Goal: Obtain resource: Download file/media

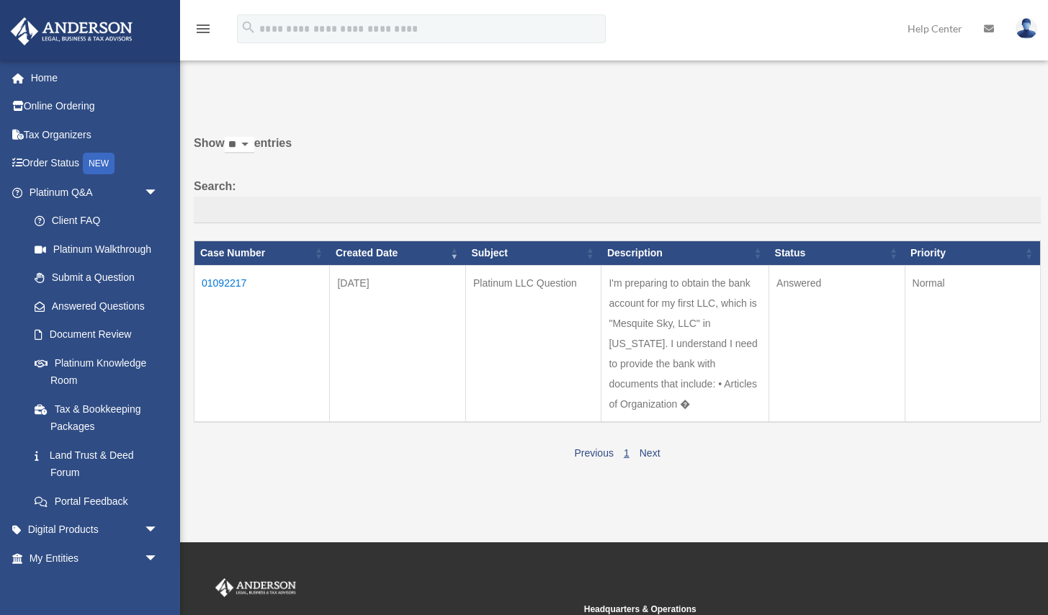
click at [231, 282] on td "01092217" at bounding box center [262, 343] width 135 height 157
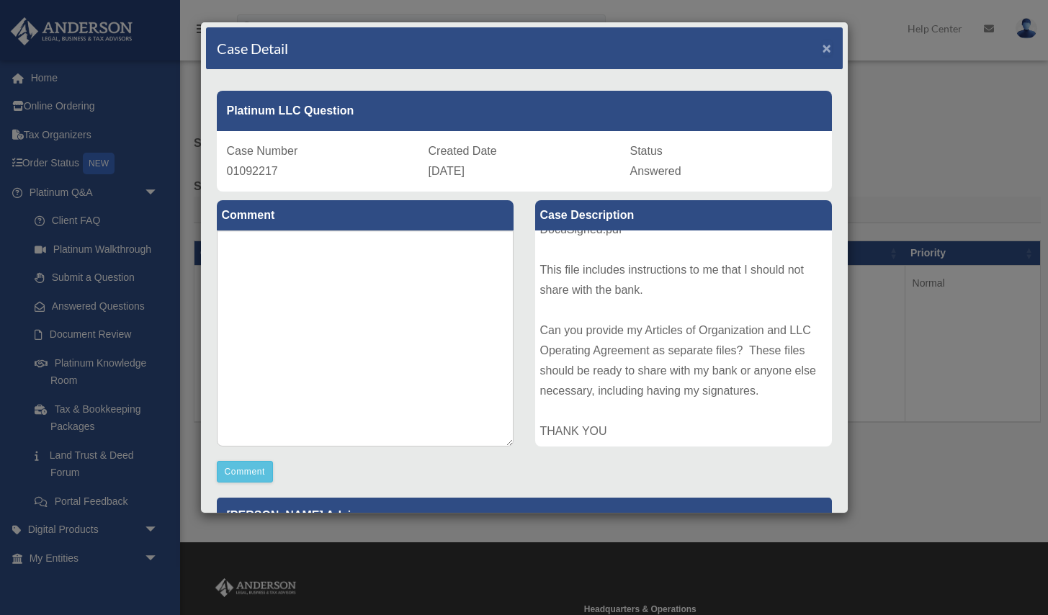
click at [829, 52] on span "×" at bounding box center [827, 48] width 9 height 17
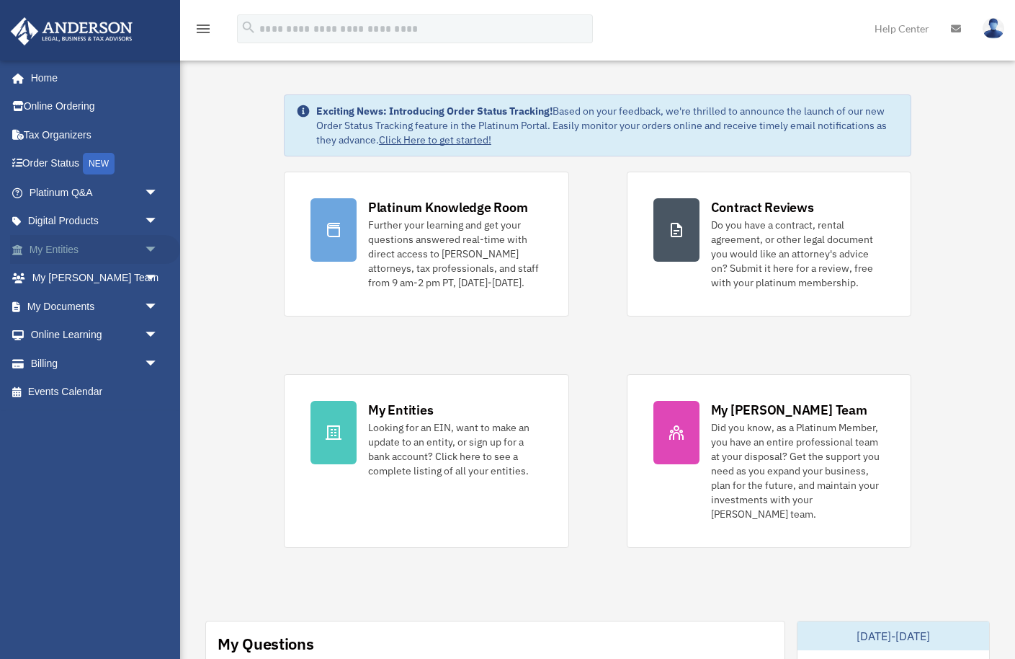
click at [155, 249] on span "arrow_drop_down" at bounding box center [158, 250] width 29 height 30
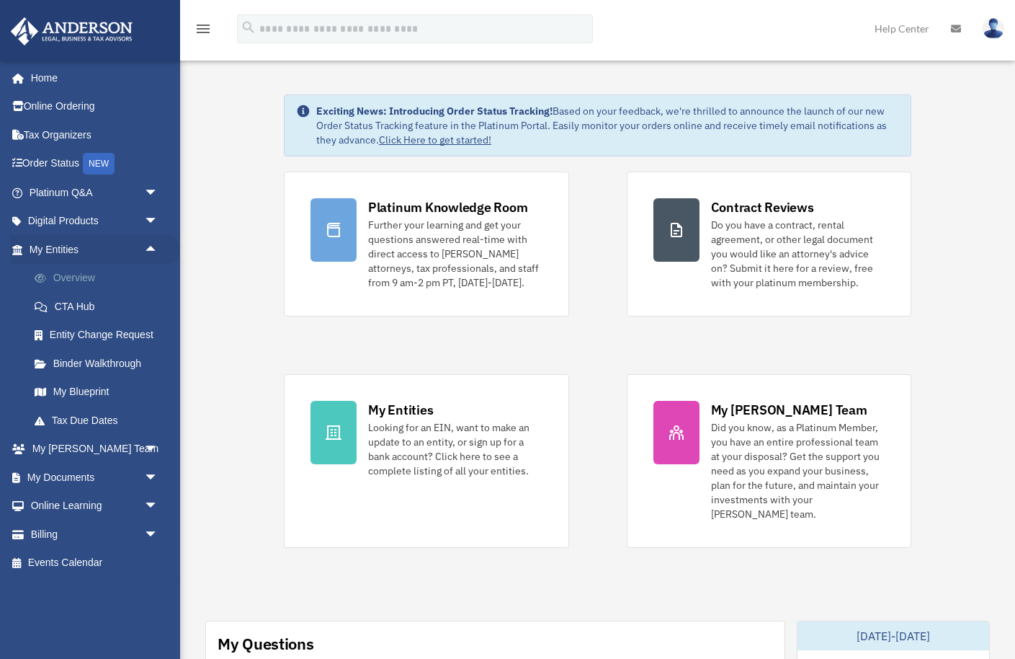
click at [61, 280] on link "Overview" at bounding box center [100, 278] width 160 height 29
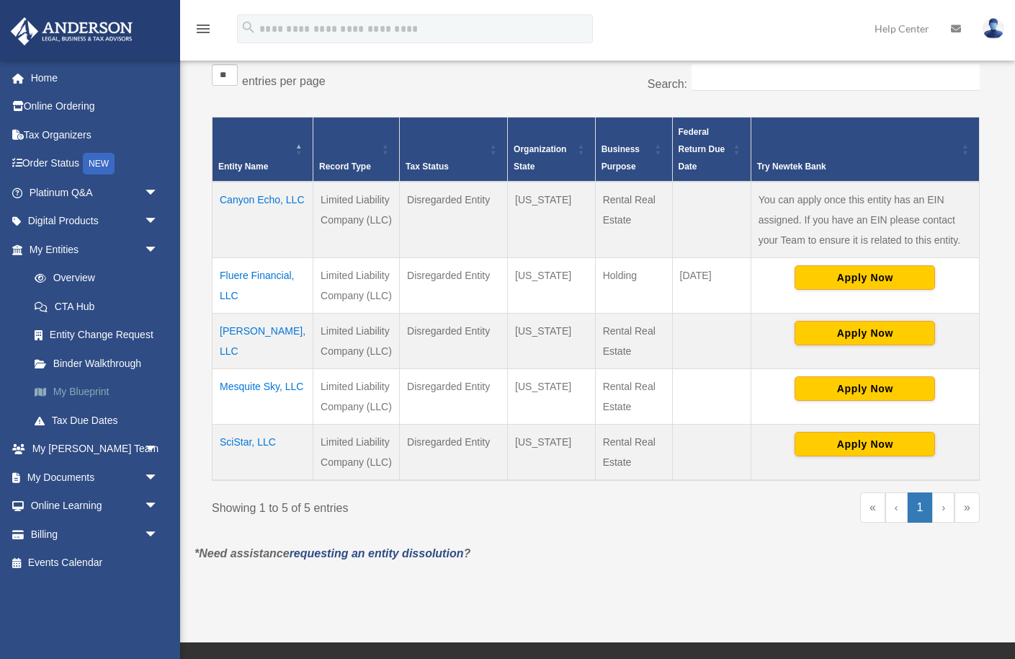
scroll to position [247, 0]
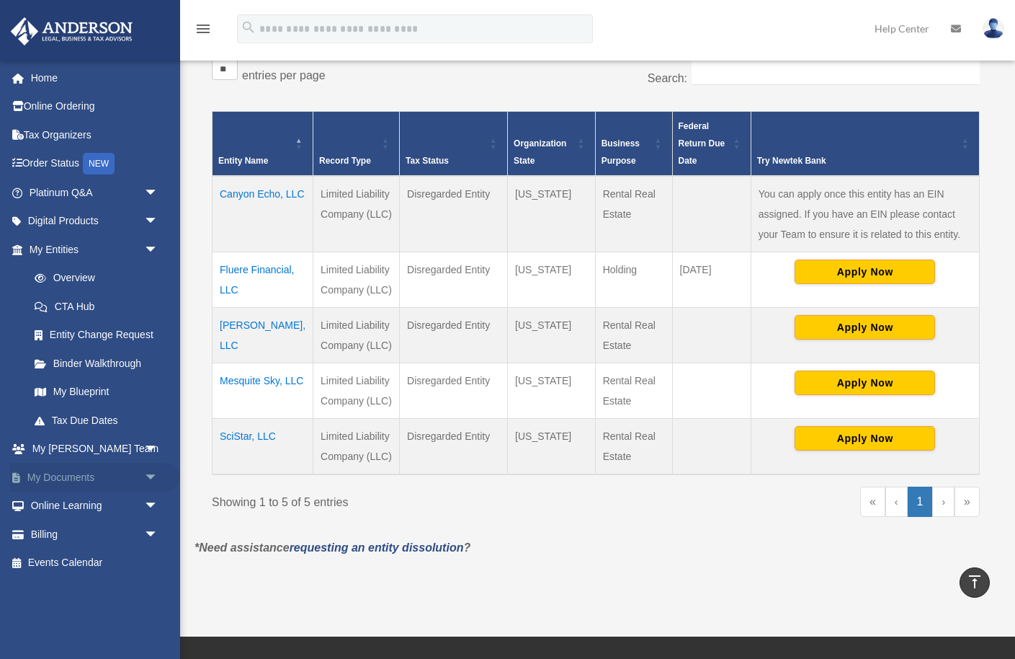
click at [152, 477] on span "arrow_drop_down" at bounding box center [158, 478] width 29 height 30
click at [55, 512] on link "Box" at bounding box center [100, 505] width 160 height 29
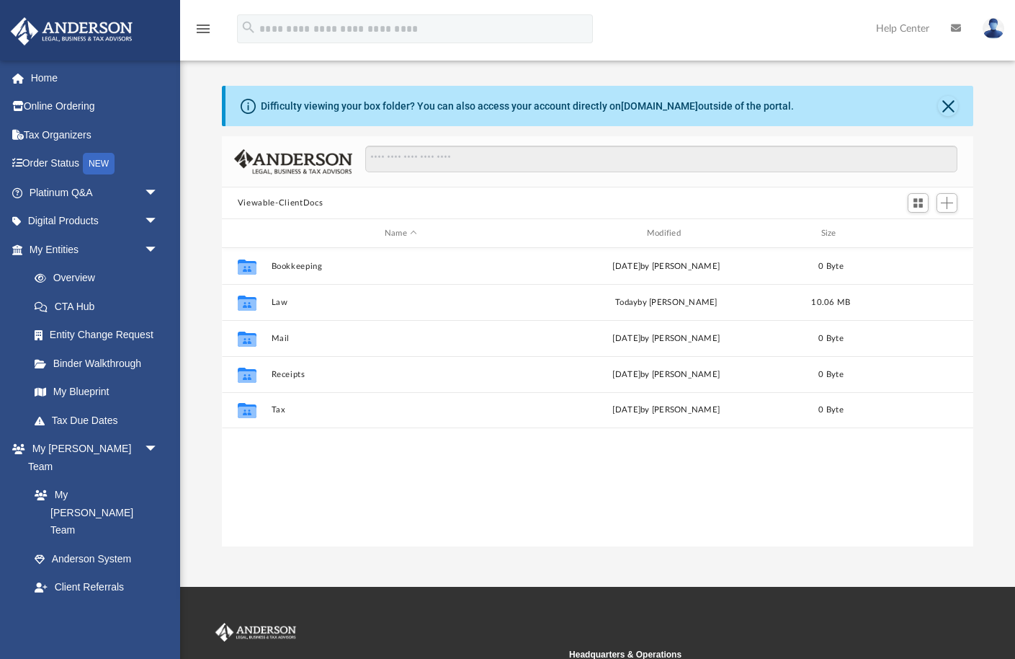
scroll to position [327, 752]
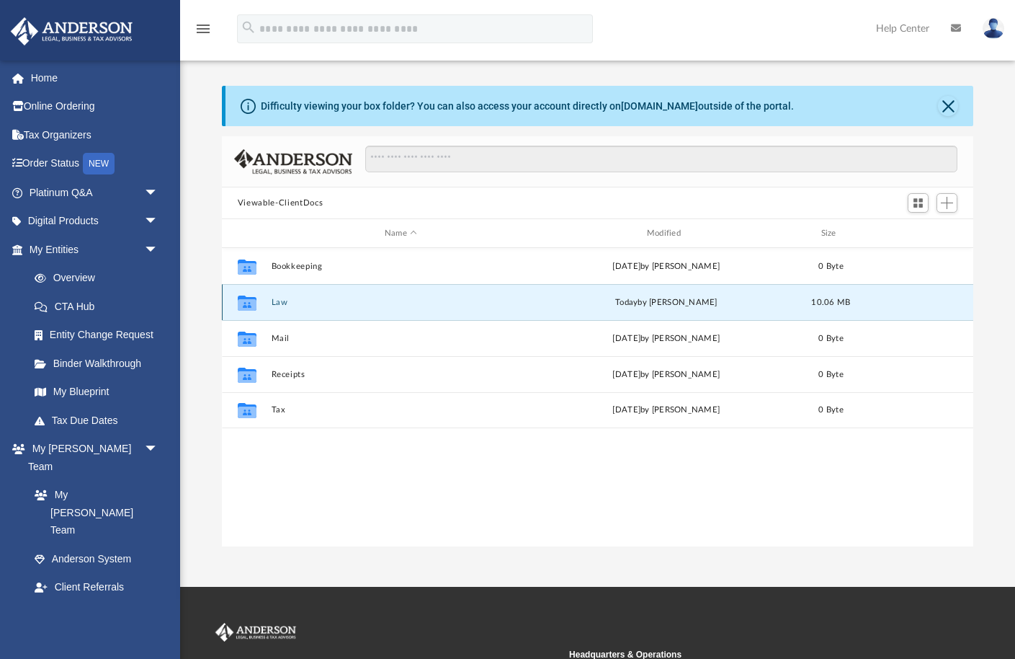
click at [279, 300] on button "Law" at bounding box center [400, 302] width 259 height 9
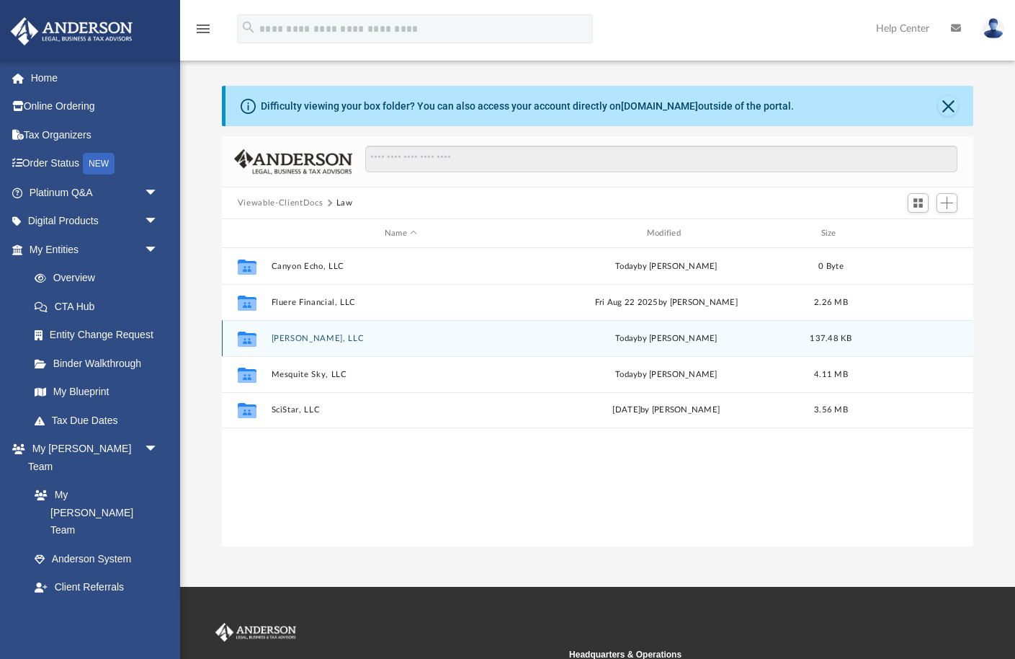
click at [285, 341] on button "[PERSON_NAME], LLC" at bounding box center [400, 338] width 259 height 9
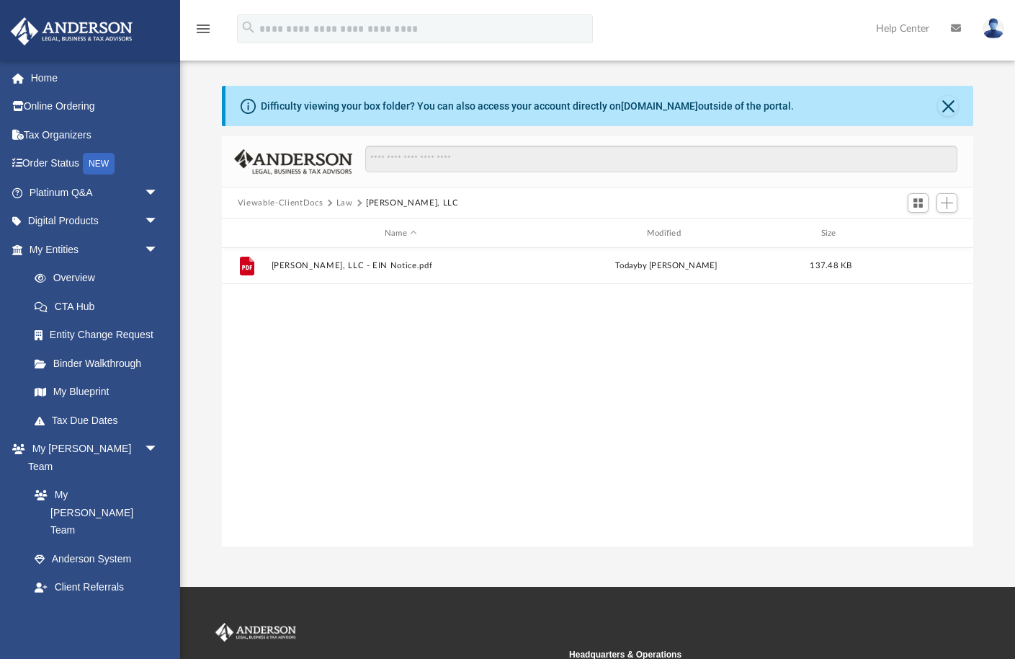
click at [344, 205] on button "Law" at bounding box center [345, 203] width 17 height 13
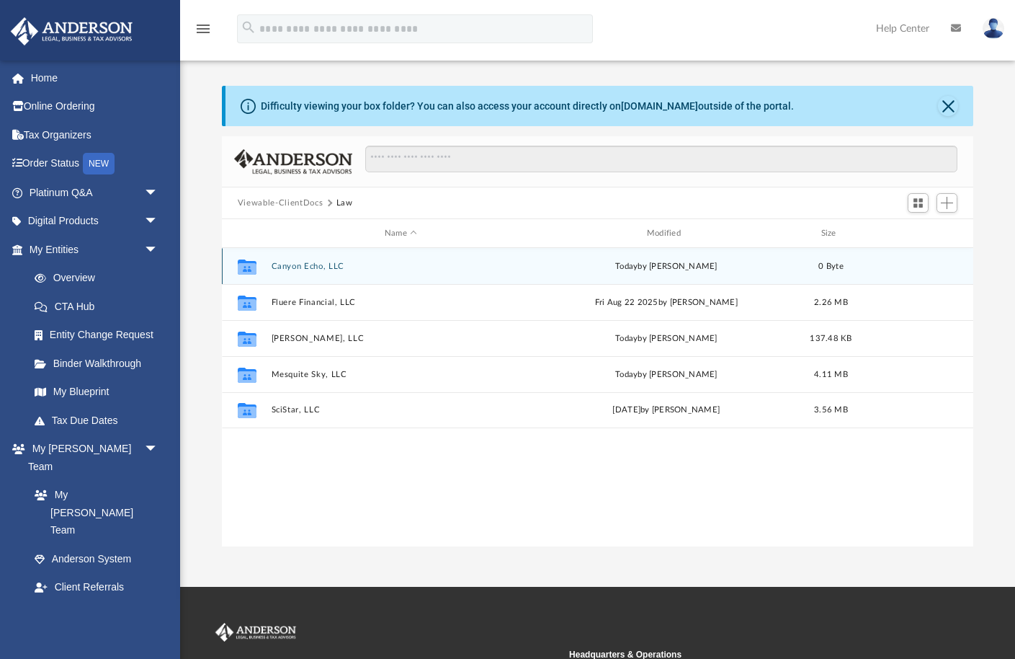
click at [246, 265] on icon "grid" at bounding box center [247, 268] width 19 height 12
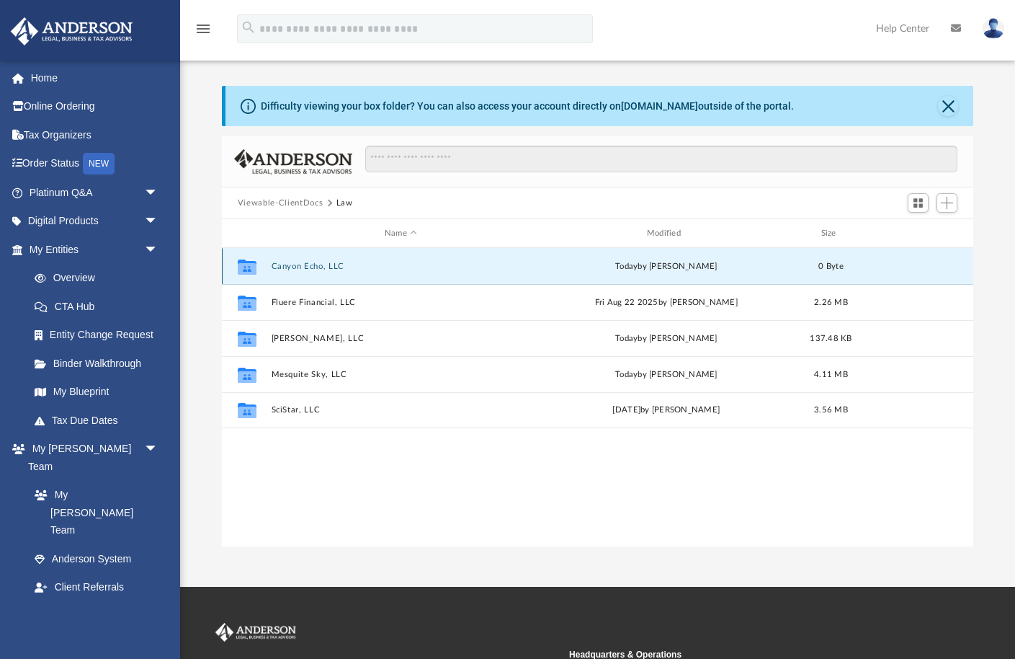
click at [307, 266] on button "Canyon Echo, LLC" at bounding box center [400, 266] width 259 height 9
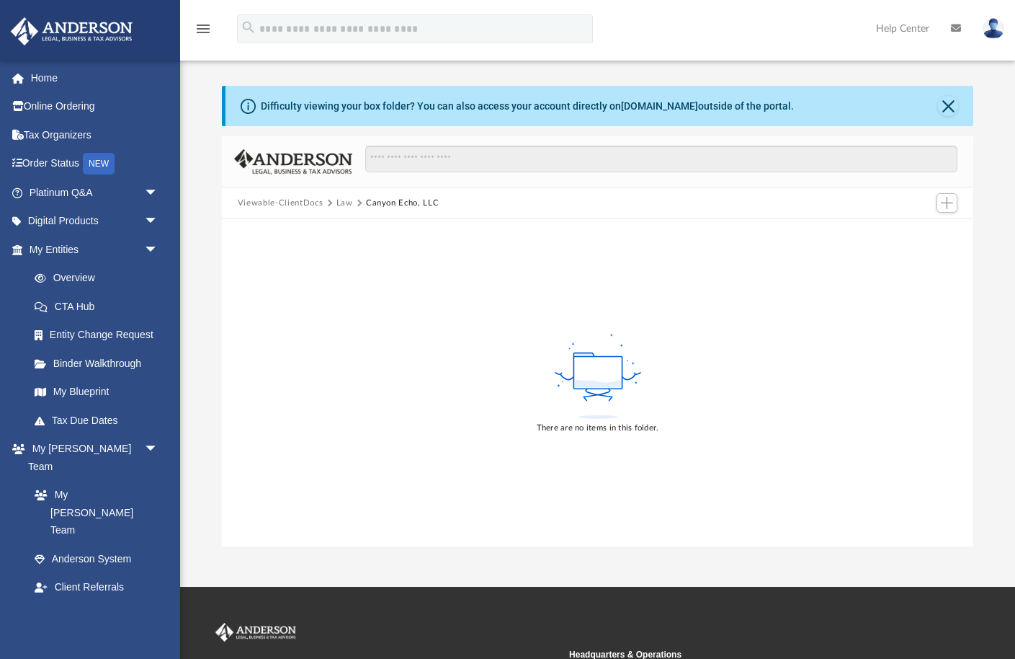
click at [344, 200] on button "Law" at bounding box center [345, 203] width 17 height 13
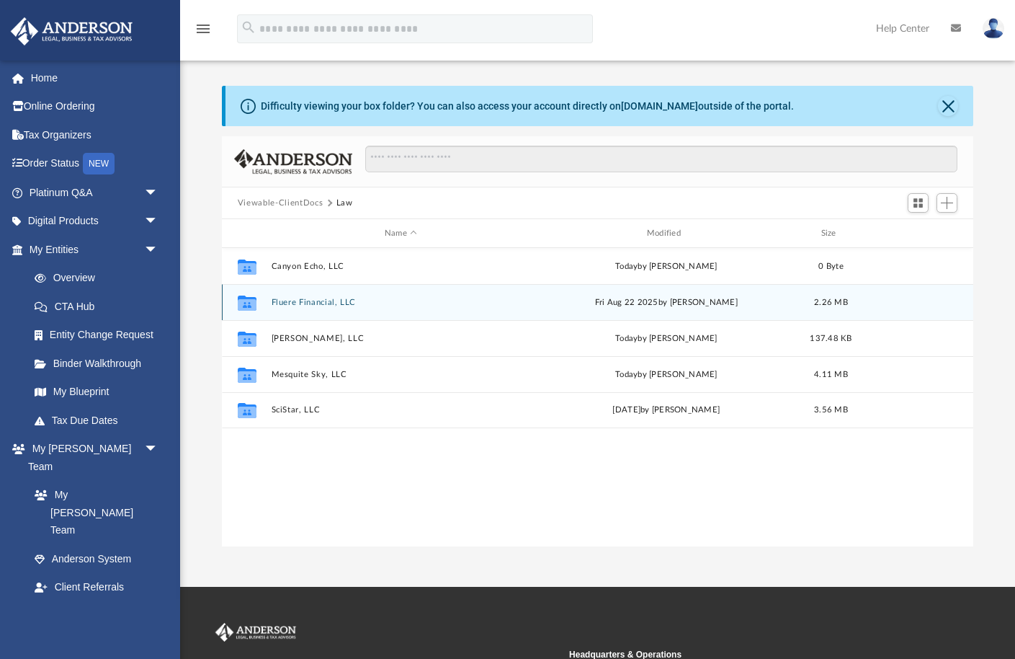
click at [284, 299] on button "Fluere Financial, LLC" at bounding box center [400, 302] width 259 height 9
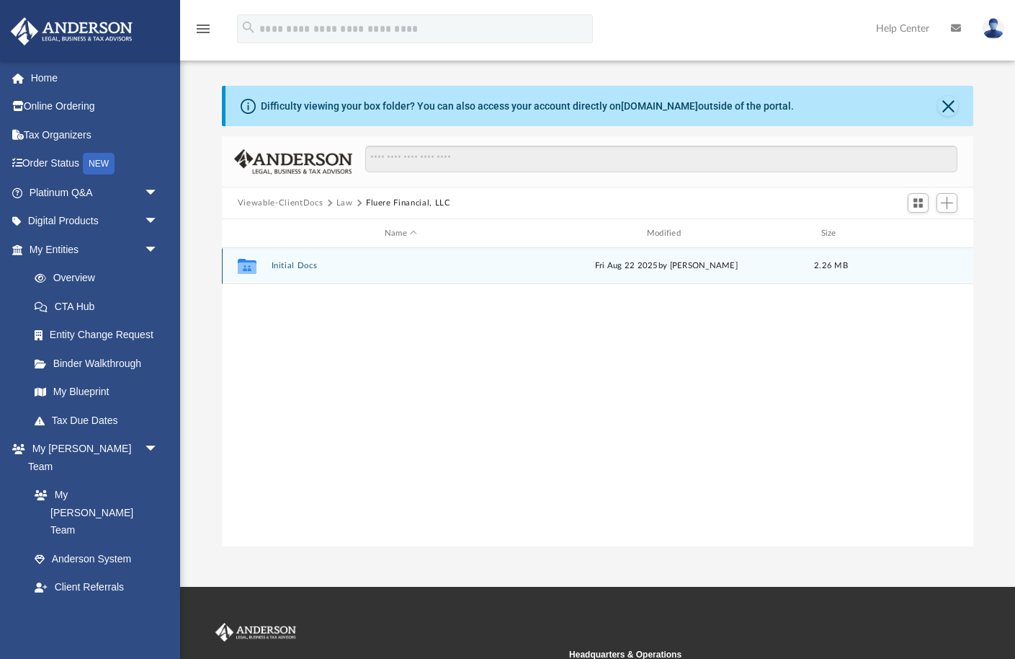
click at [284, 265] on button "Initial Docs" at bounding box center [400, 265] width 259 height 9
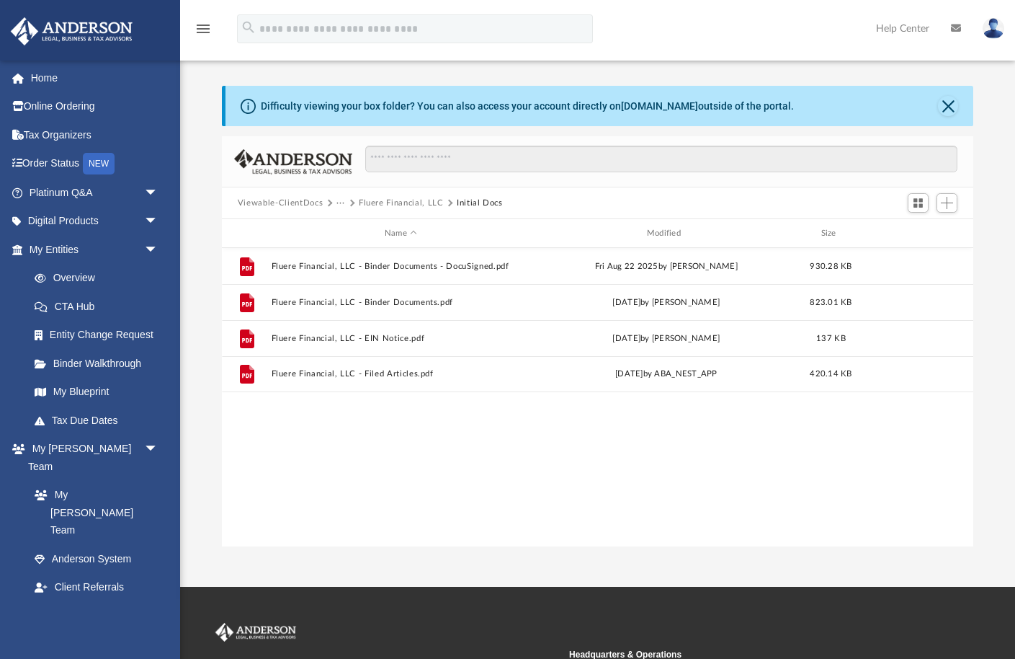
click at [376, 201] on button "Fluere Financial, LLC" at bounding box center [401, 203] width 85 height 13
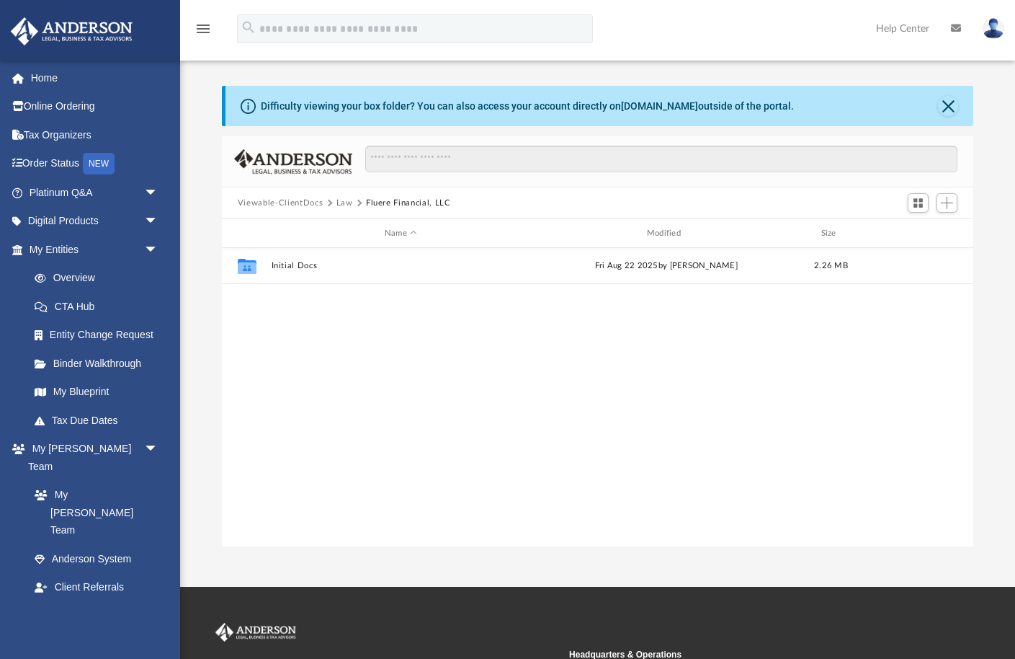
click at [342, 202] on button "Law" at bounding box center [345, 203] width 17 height 13
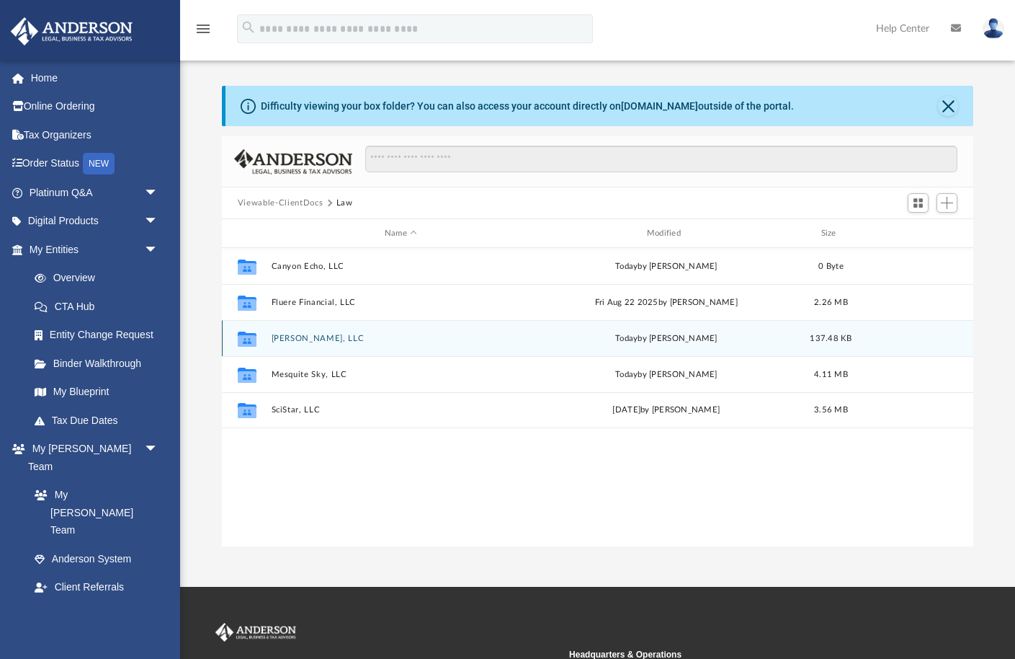
click at [280, 337] on button "[PERSON_NAME], LLC" at bounding box center [400, 338] width 259 height 9
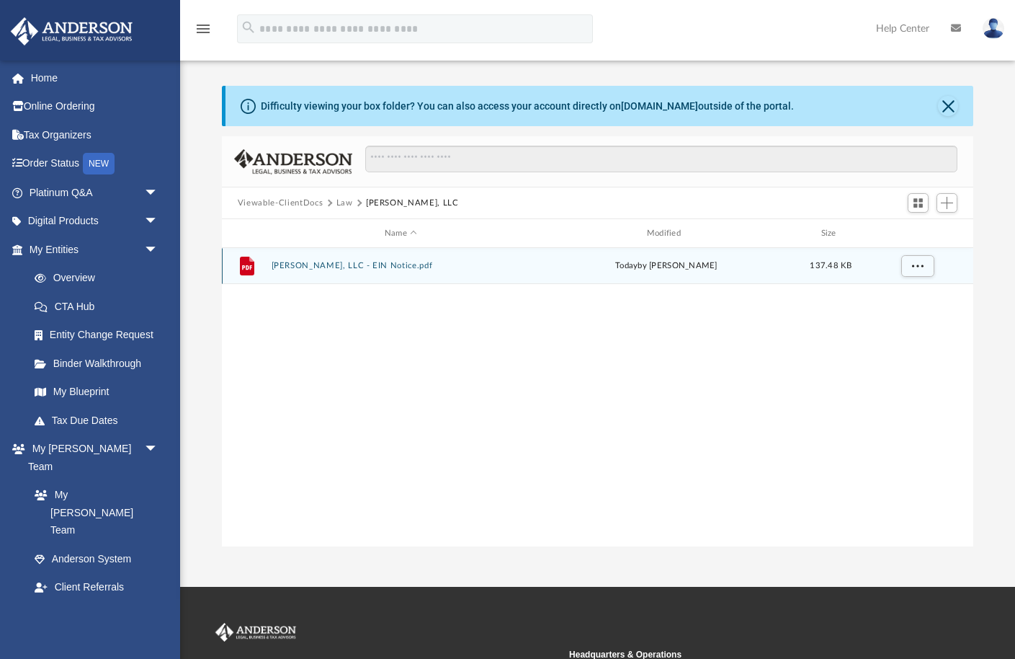
click at [323, 269] on button "[PERSON_NAME], LLC - EIN Notice.pdf" at bounding box center [400, 265] width 259 height 9
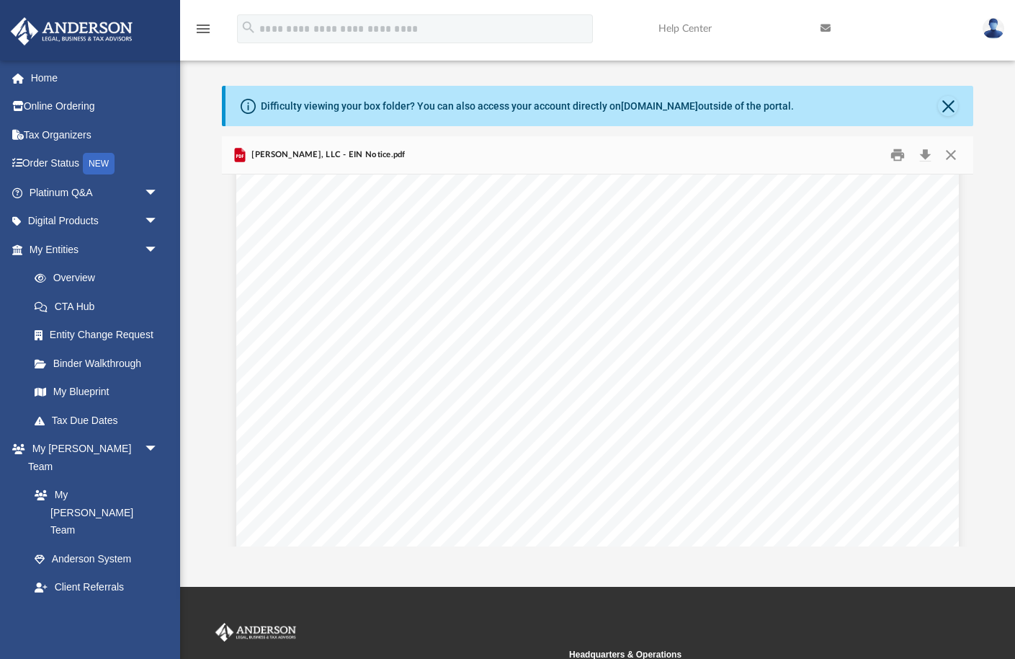
scroll to position [0, 0]
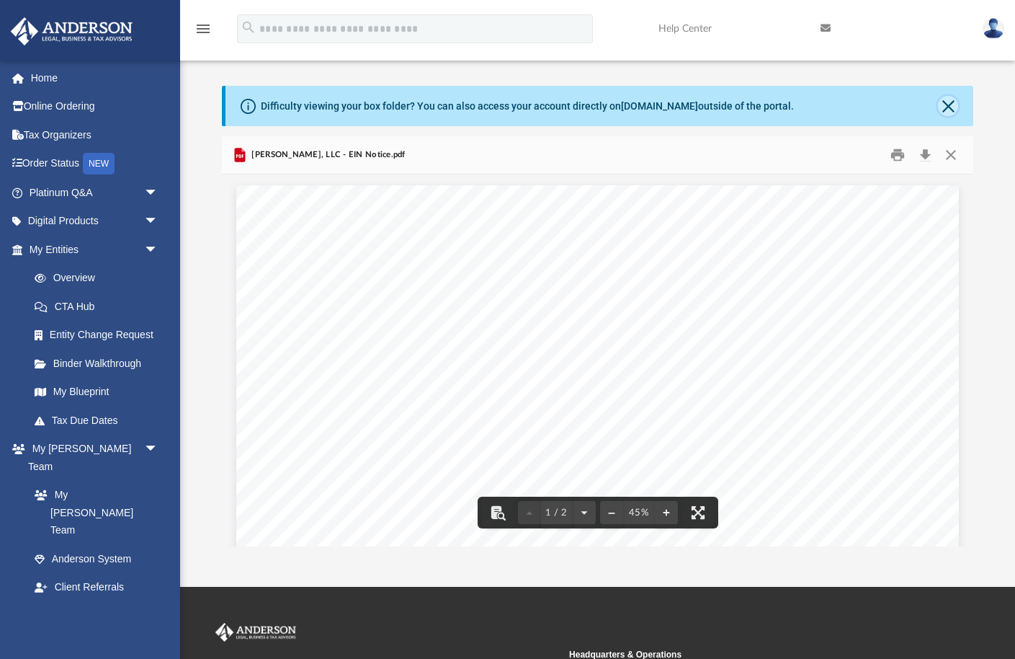
click at [948, 108] on button "Close" at bounding box center [948, 106] width 20 height 20
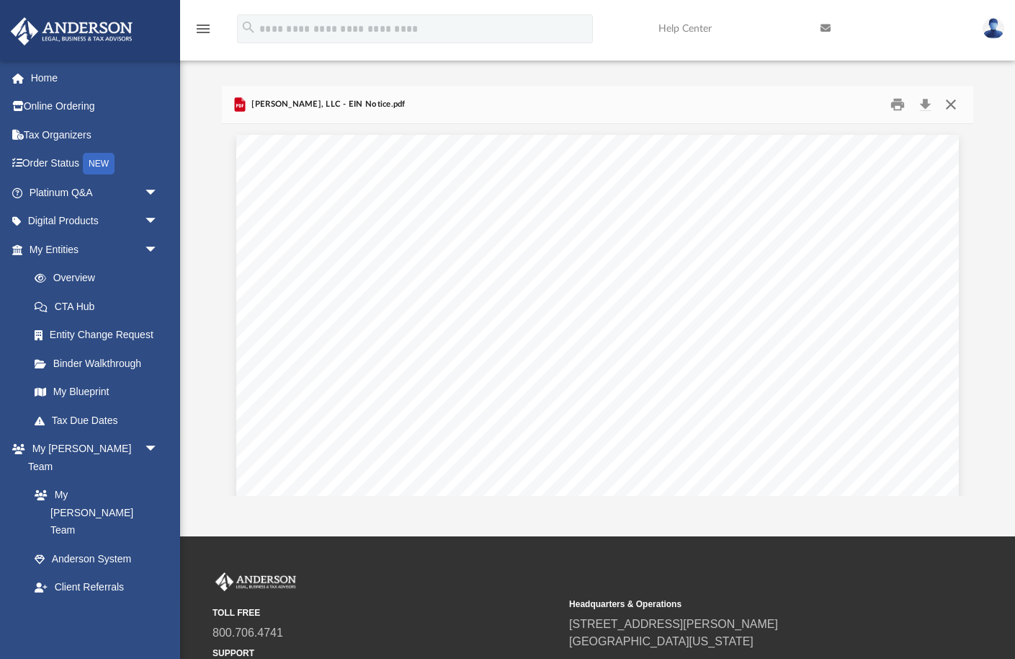
click at [952, 107] on button "Close" at bounding box center [951, 105] width 26 height 22
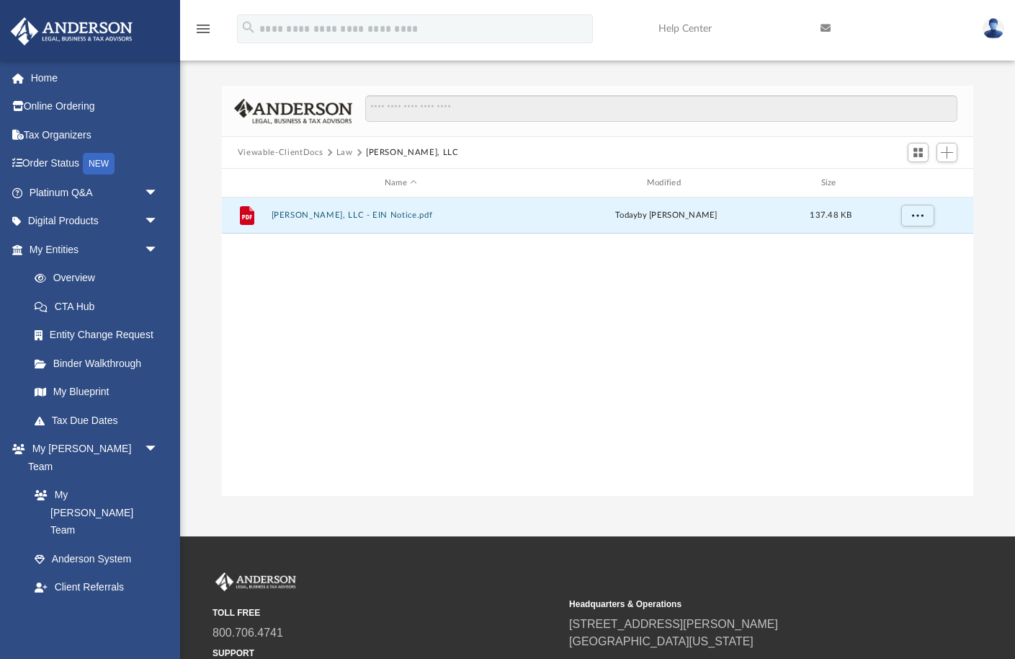
click at [346, 153] on button "Law" at bounding box center [345, 152] width 17 height 13
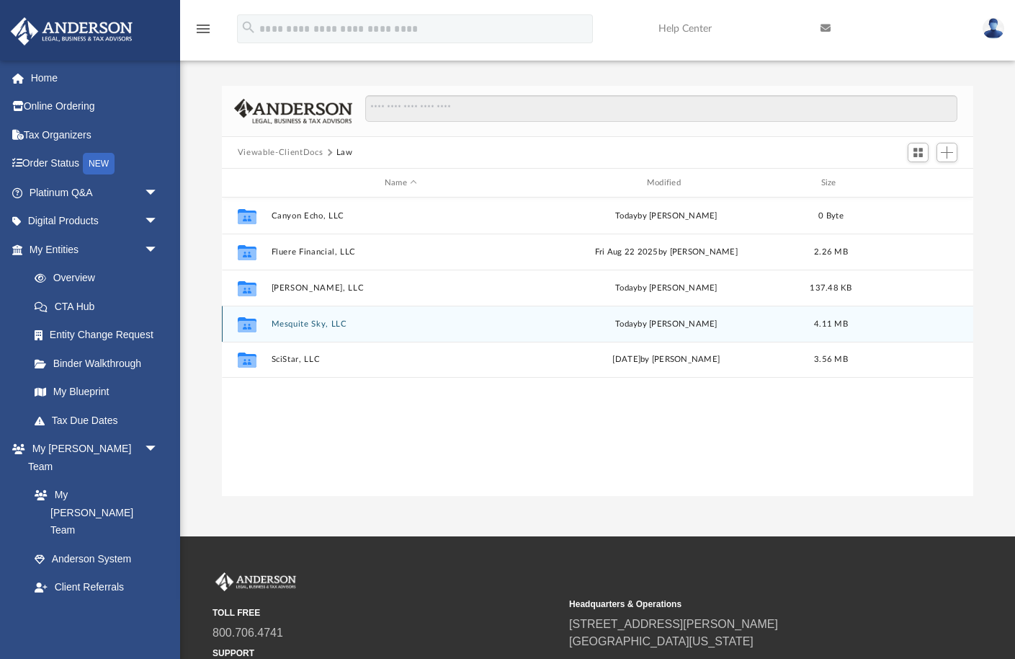
click at [288, 324] on button "Mesquite Sky, LLC" at bounding box center [400, 323] width 259 height 9
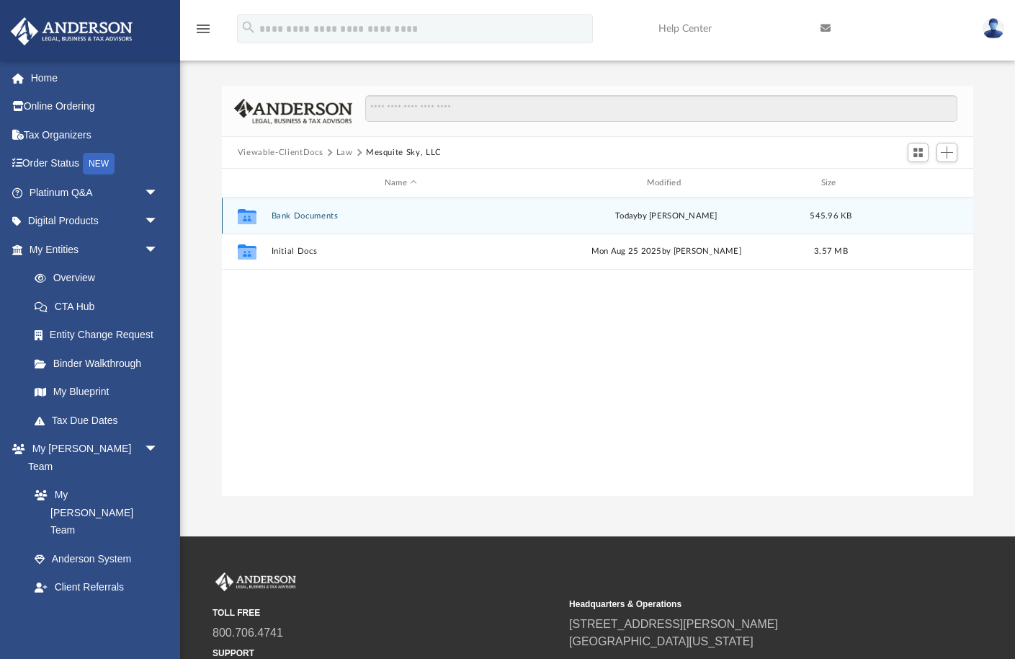
click at [295, 216] on button "Bank Documents" at bounding box center [400, 215] width 259 height 9
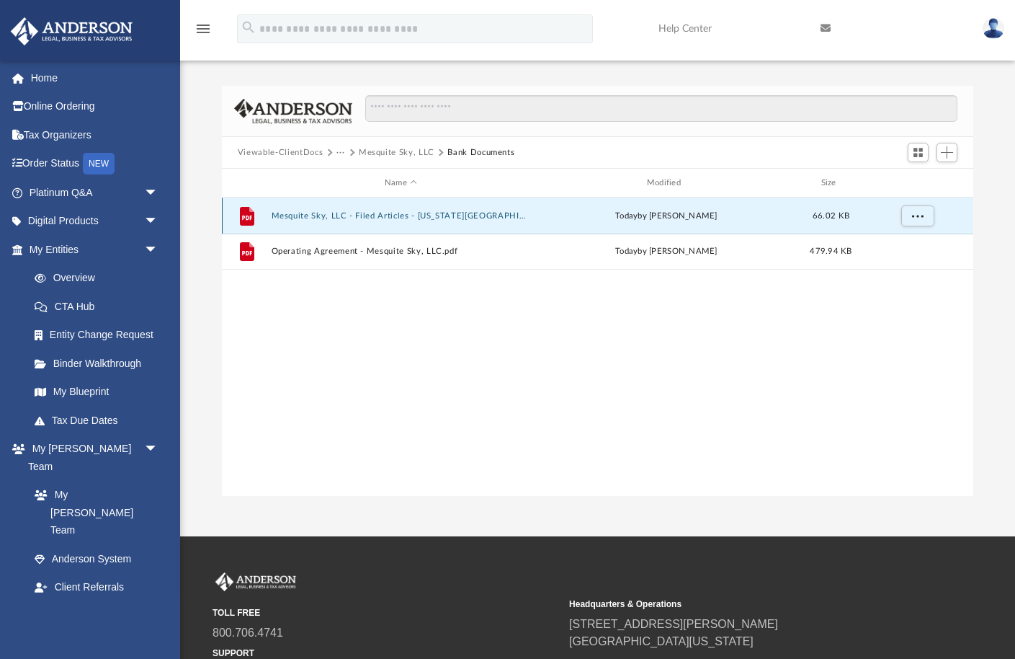
click at [300, 217] on button "Mesquite Sky, LLC - Filed Articles - [US_STATE][GEOGRAPHIC_DATA]pdf" at bounding box center [400, 215] width 259 height 9
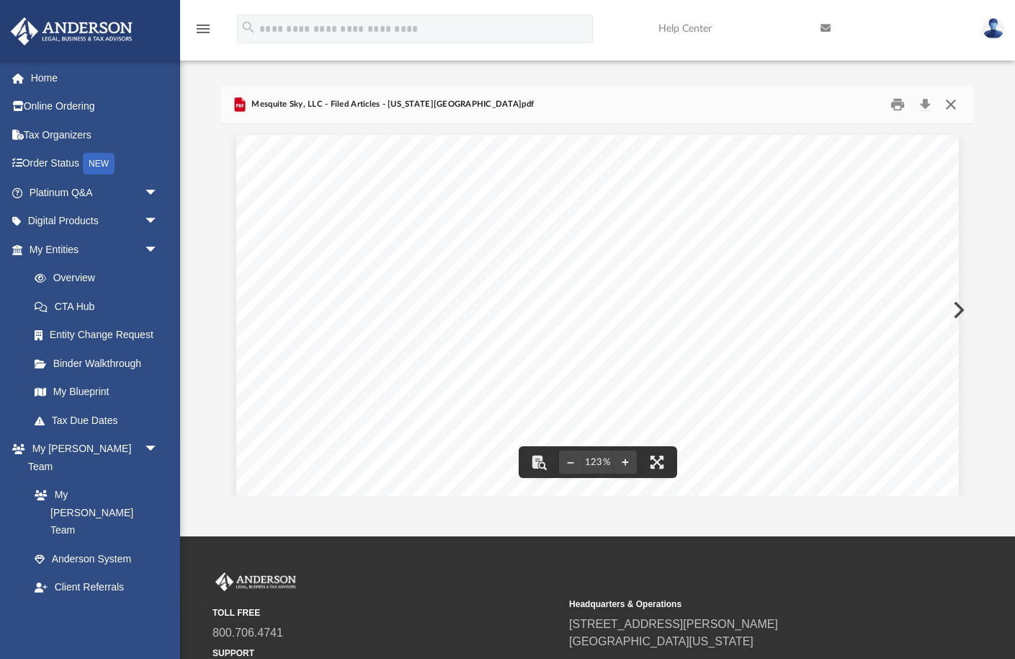
click at [951, 101] on button "Close" at bounding box center [951, 105] width 26 height 22
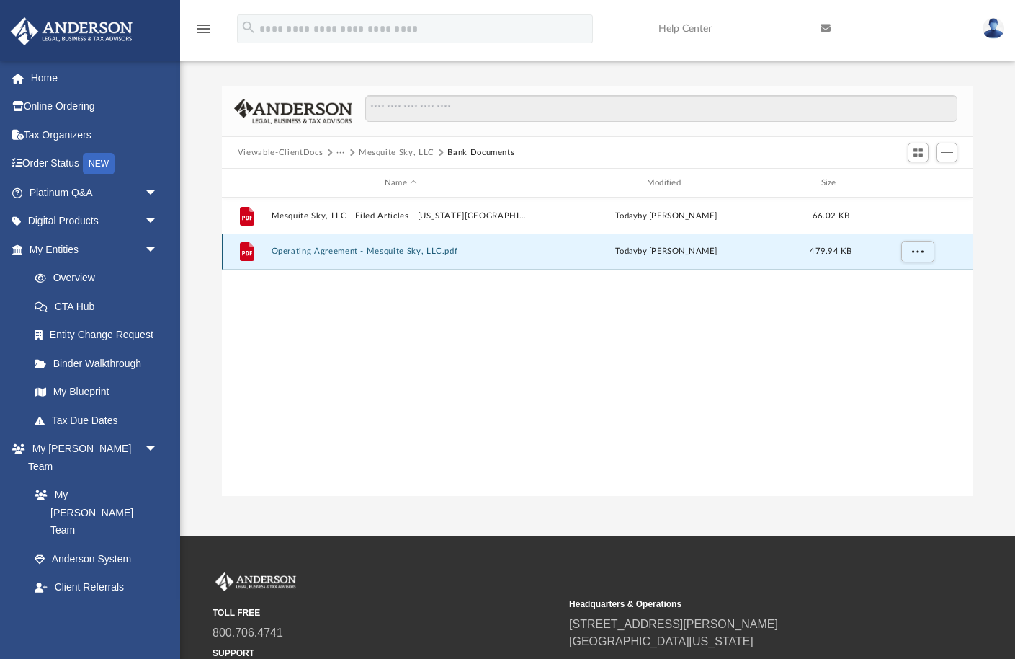
click at [366, 253] on button "Operating Agreement - Mesquite Sky, LLC.pdf" at bounding box center [400, 250] width 259 height 9
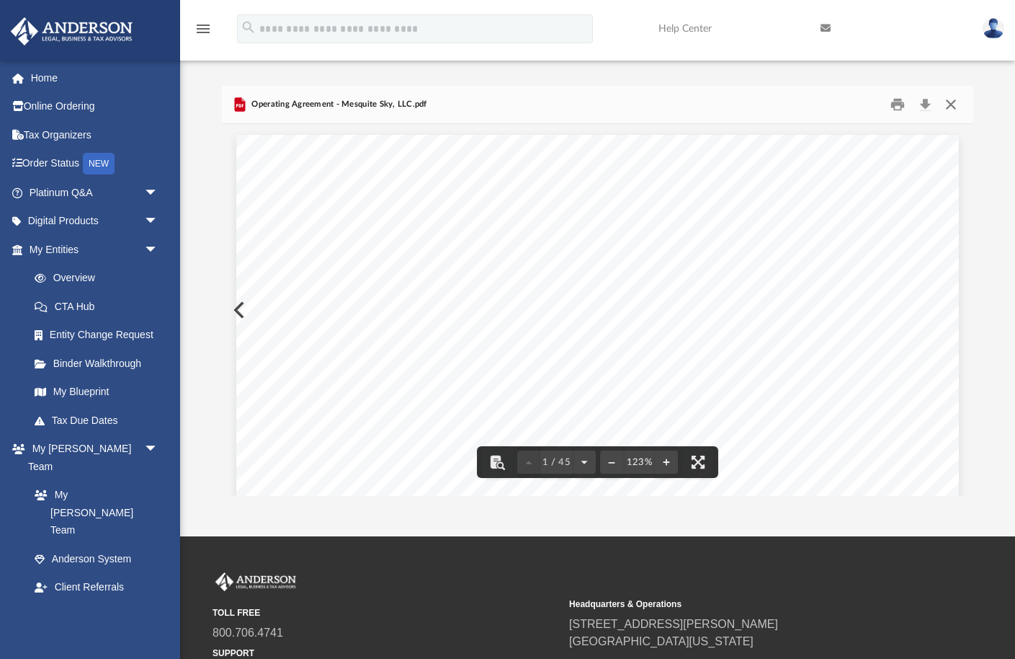
click at [950, 103] on button "Close" at bounding box center [951, 105] width 26 height 22
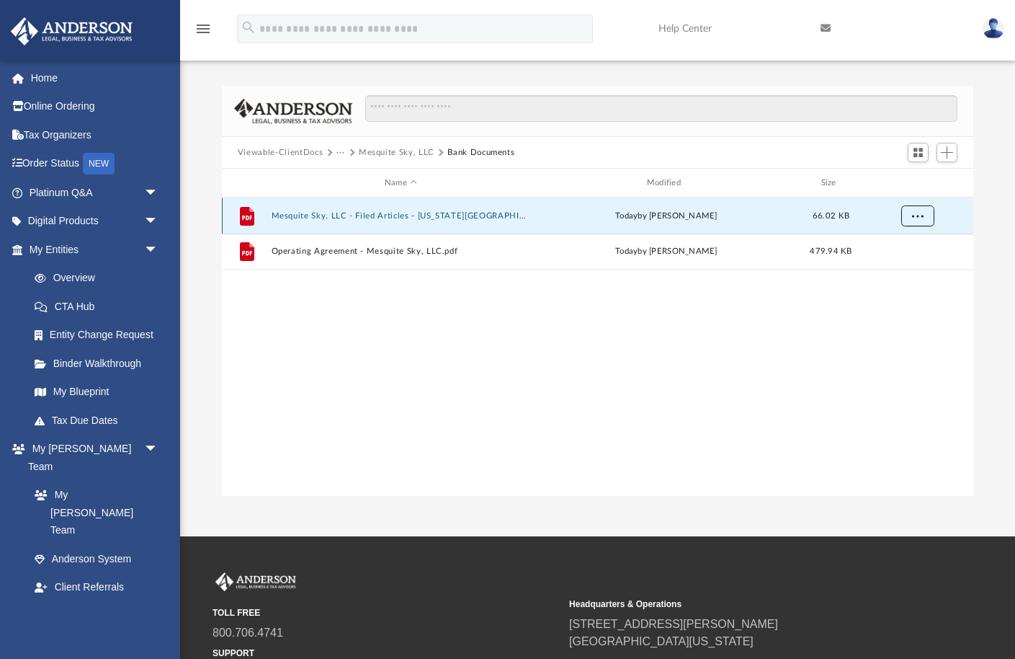
click at [915, 214] on span "More options" at bounding box center [918, 215] width 12 height 8
click at [910, 264] on li "Download" at bounding box center [904, 266] width 42 height 15
click at [860, 366] on div "File Mesquite Sky, LLC - Filed Articles - [US_STATE][GEOGRAPHIC_DATA]pdf [DATE]…" at bounding box center [598, 346] width 752 height 299
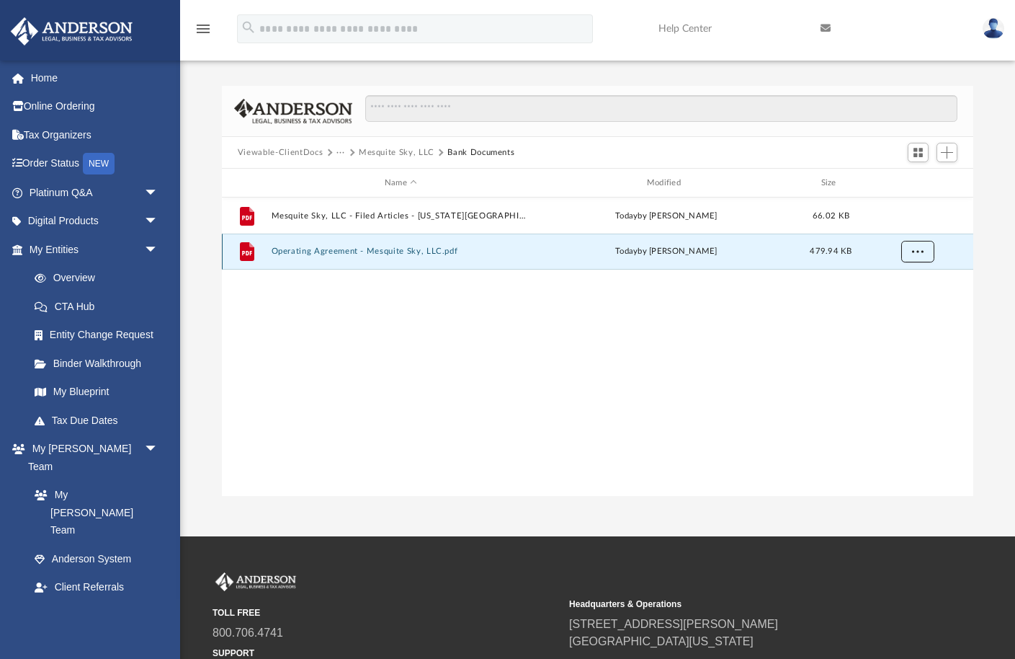
click at [916, 250] on span "More options" at bounding box center [918, 251] width 12 height 8
click at [909, 301] on li "Download" at bounding box center [904, 302] width 42 height 15
click at [808, 388] on div "File Mesquite Sky, LLC - Filed Articles - [US_STATE][GEOGRAPHIC_DATA]pdf [DATE]…" at bounding box center [598, 346] width 752 height 299
click at [388, 152] on button "Mesquite Sky, LLC" at bounding box center [397, 152] width 76 height 13
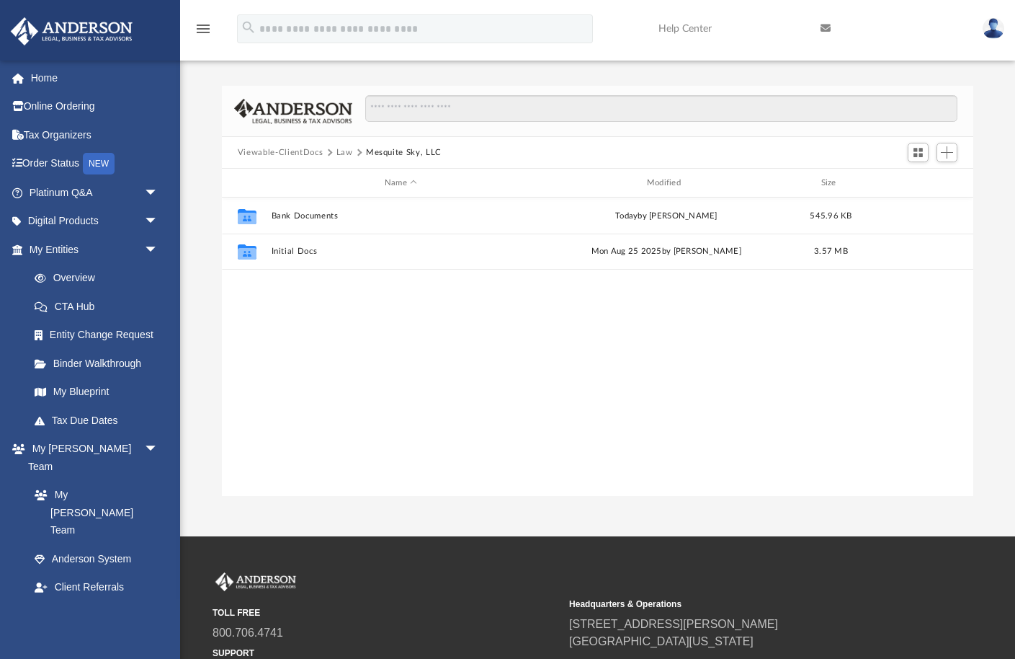
click at [342, 153] on button "Law" at bounding box center [345, 152] width 17 height 13
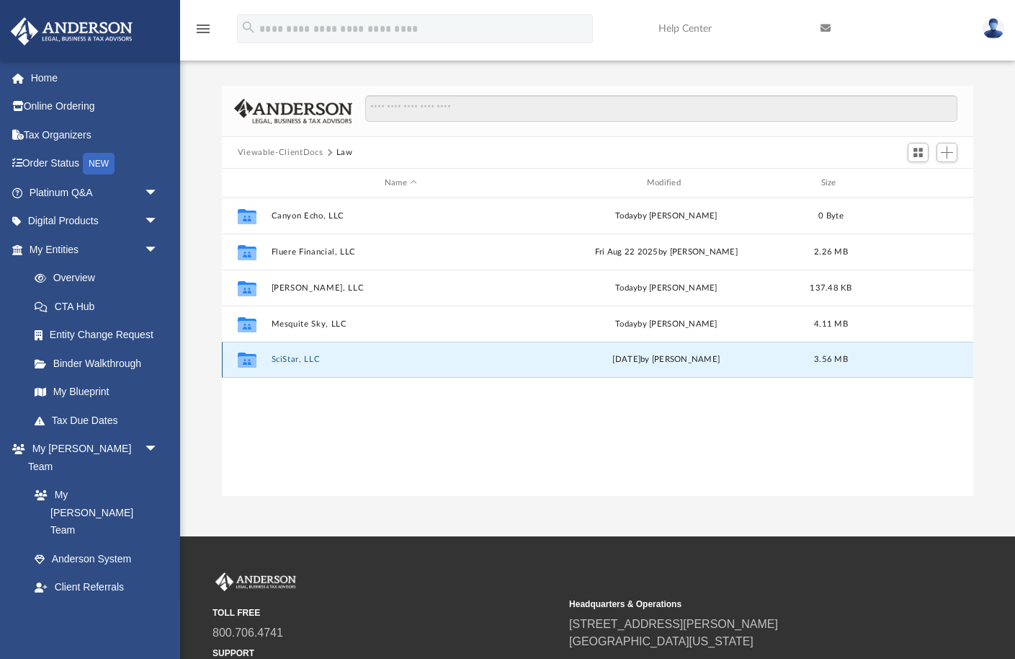
click at [288, 361] on button "SciStar, LLC" at bounding box center [400, 359] width 259 height 9
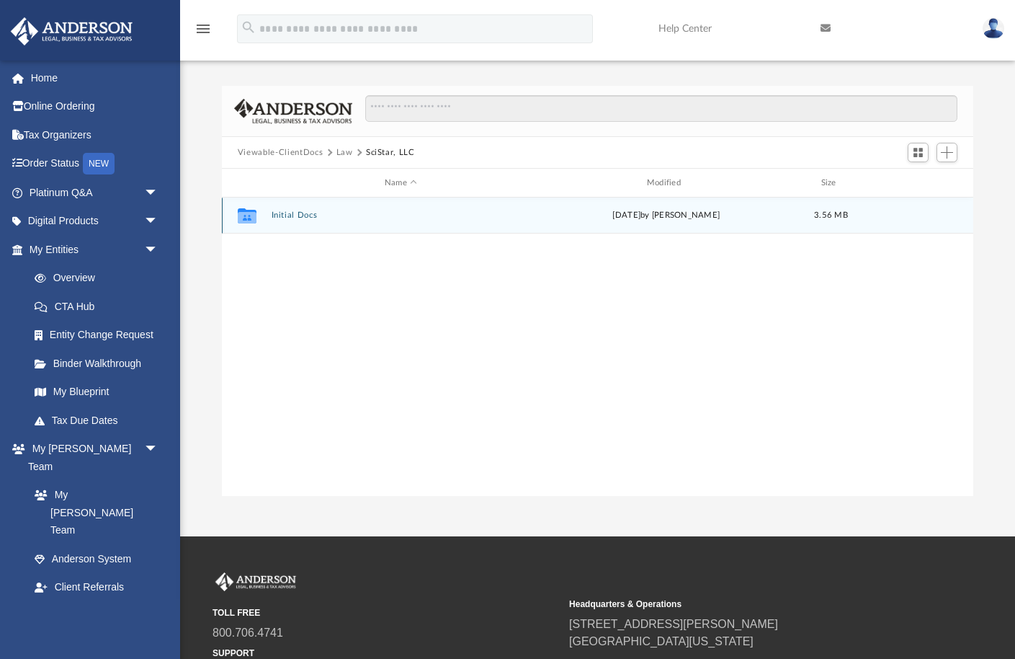
click at [280, 213] on button "Initial Docs" at bounding box center [400, 214] width 259 height 9
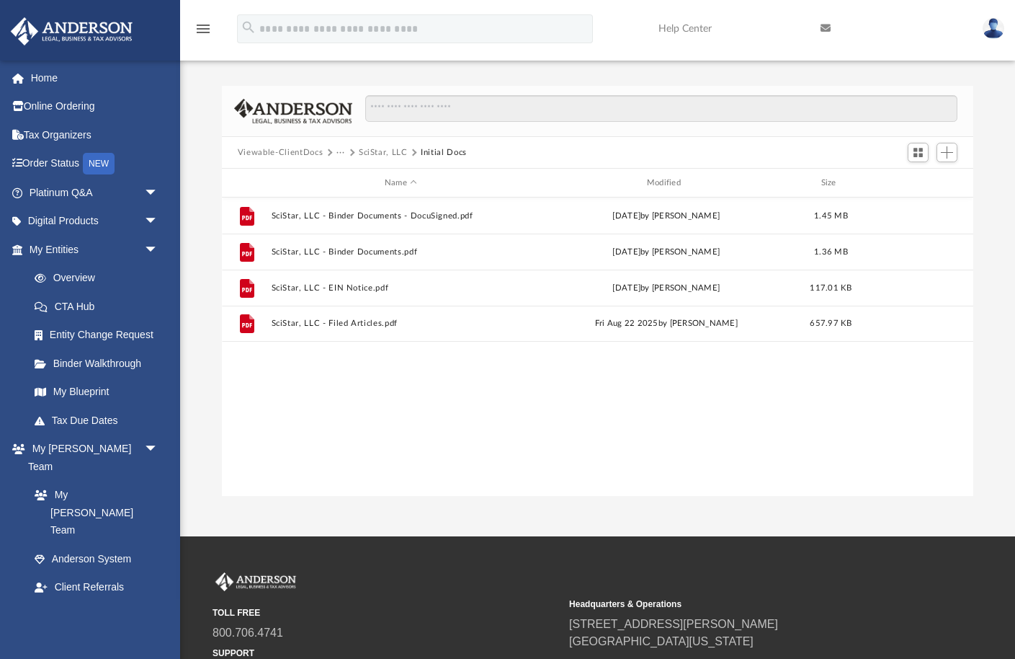
click at [375, 152] on button "SciStar, LLC" at bounding box center [383, 152] width 49 height 13
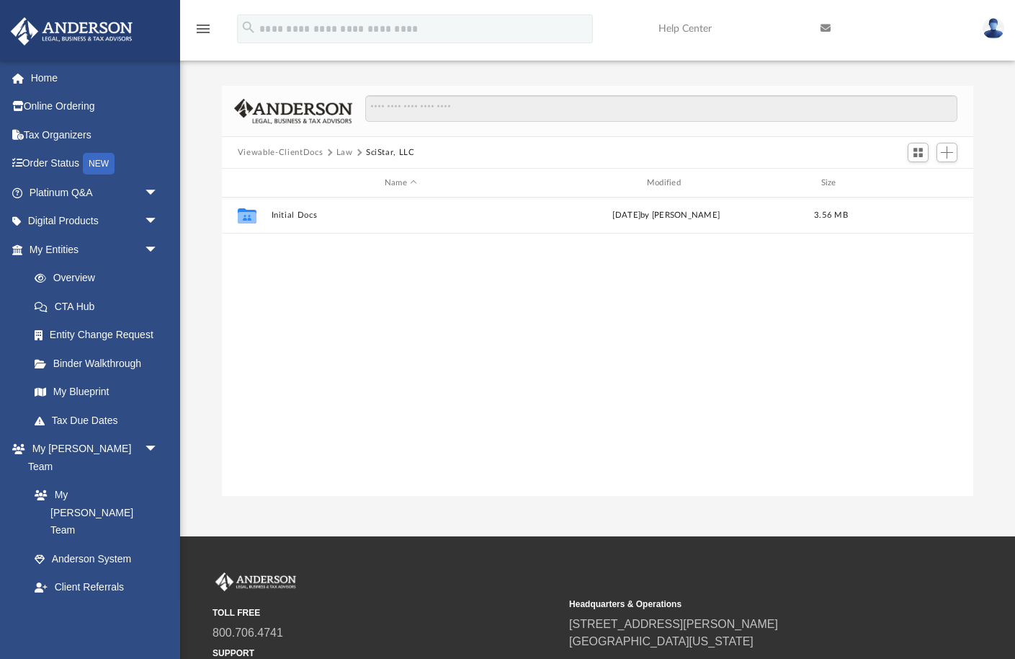
click at [342, 151] on button "Law" at bounding box center [345, 152] width 17 height 13
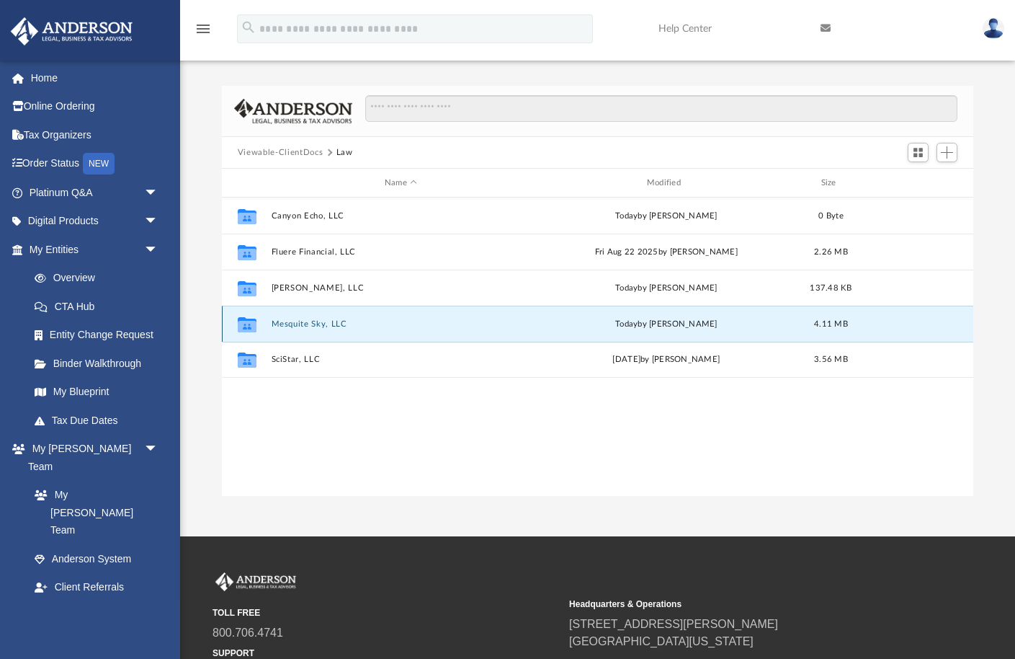
click at [286, 323] on button "Mesquite Sky, LLC" at bounding box center [400, 323] width 259 height 9
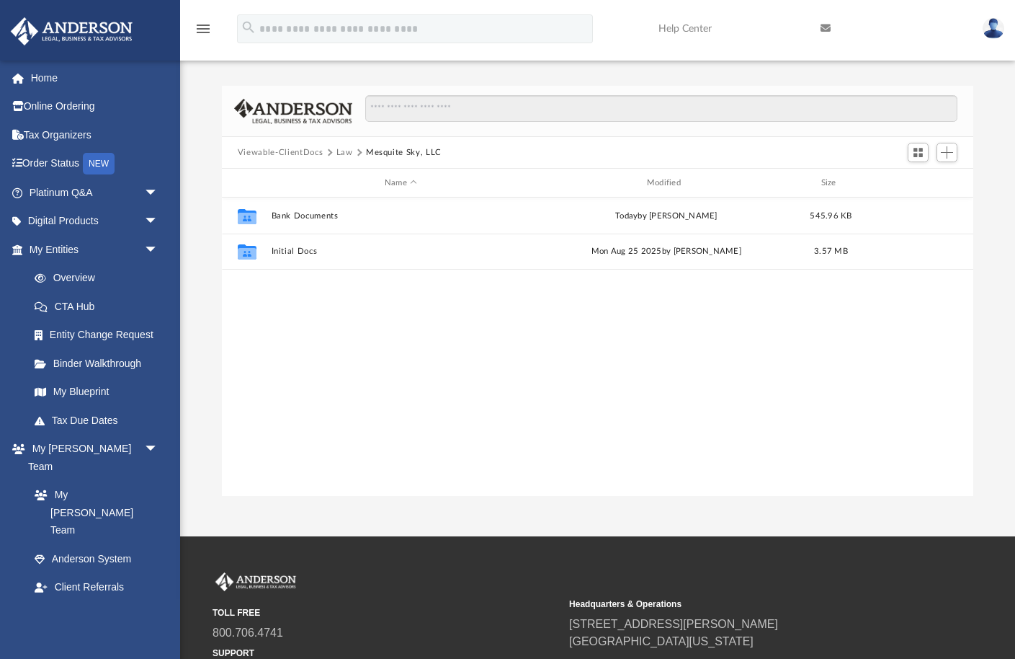
click at [342, 151] on button "Law" at bounding box center [345, 152] width 17 height 13
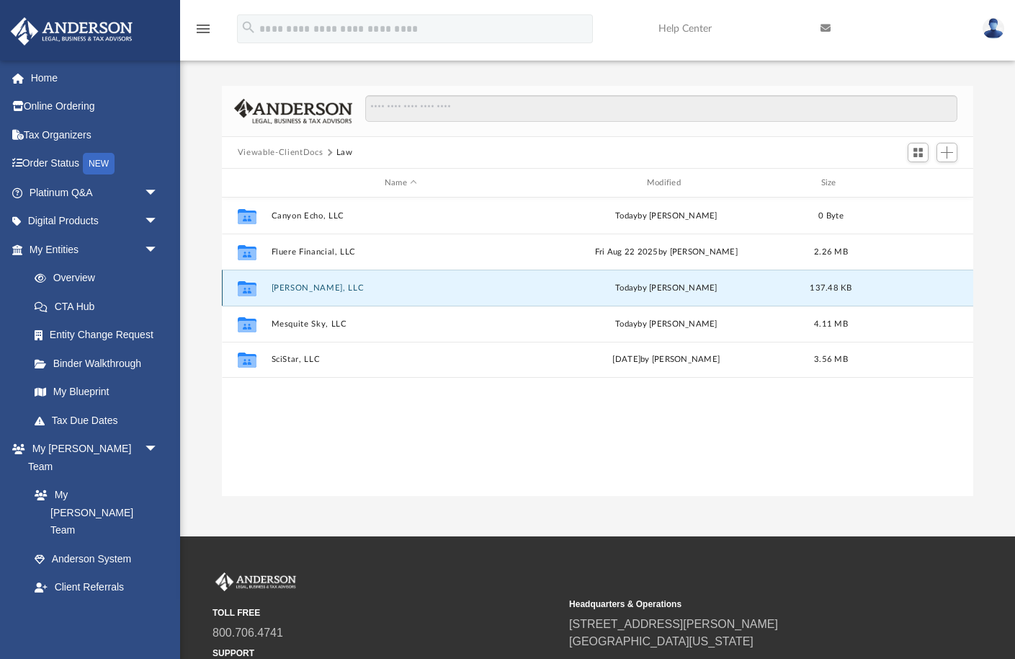
click at [288, 284] on button "[PERSON_NAME], LLC" at bounding box center [400, 287] width 259 height 9
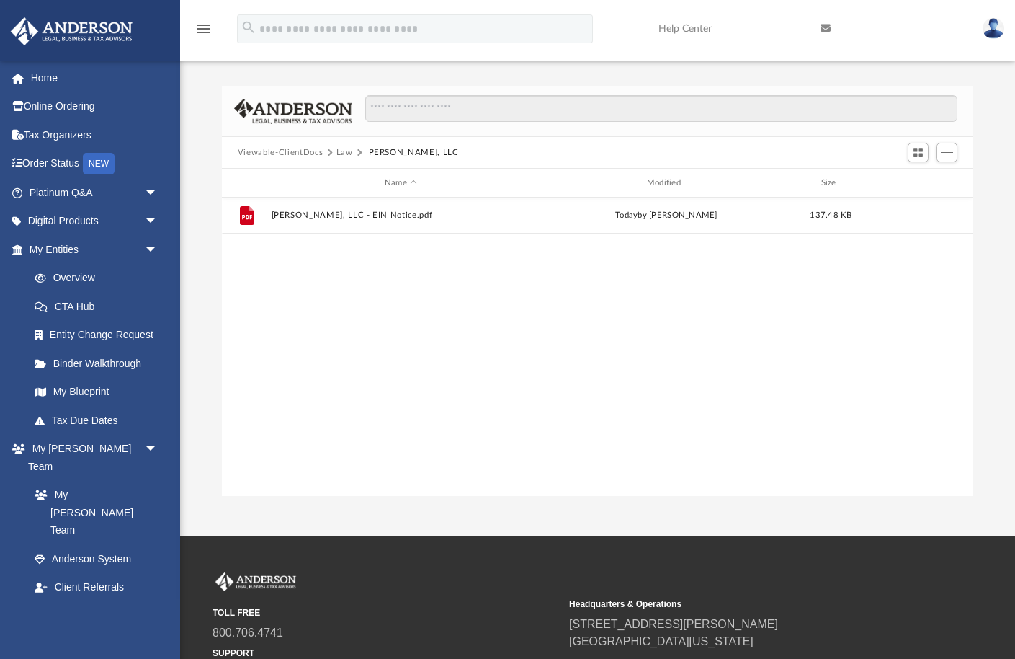
click at [342, 148] on button "Law" at bounding box center [345, 152] width 17 height 13
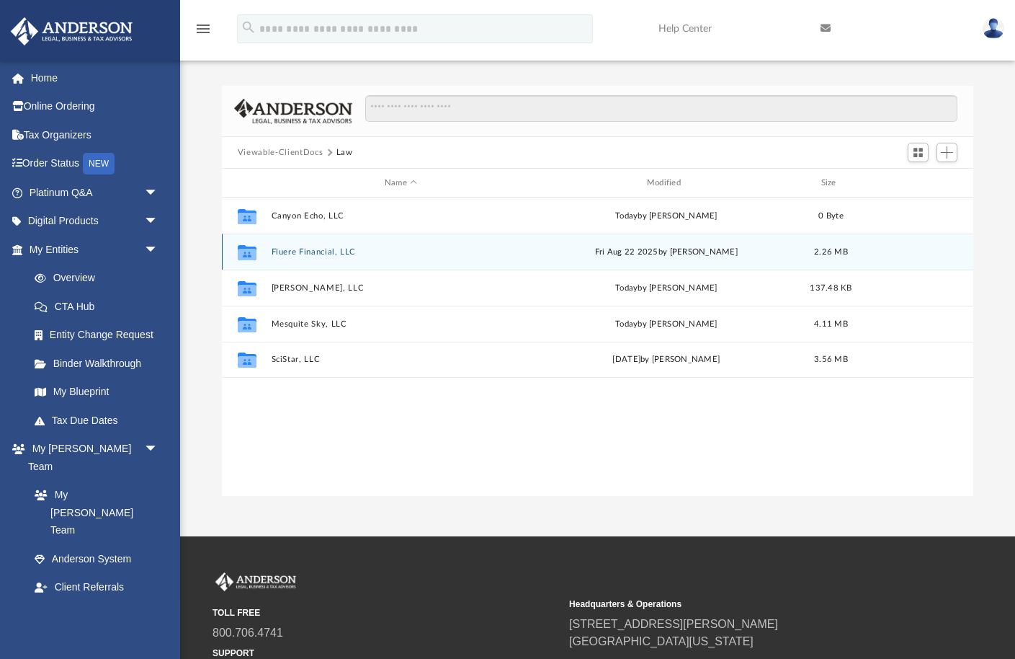
click at [284, 244] on div "Collaborated Folder Fluere Financial, LLC [DATE] by [PERSON_NAME] 2.26 MB" at bounding box center [598, 251] width 752 height 36
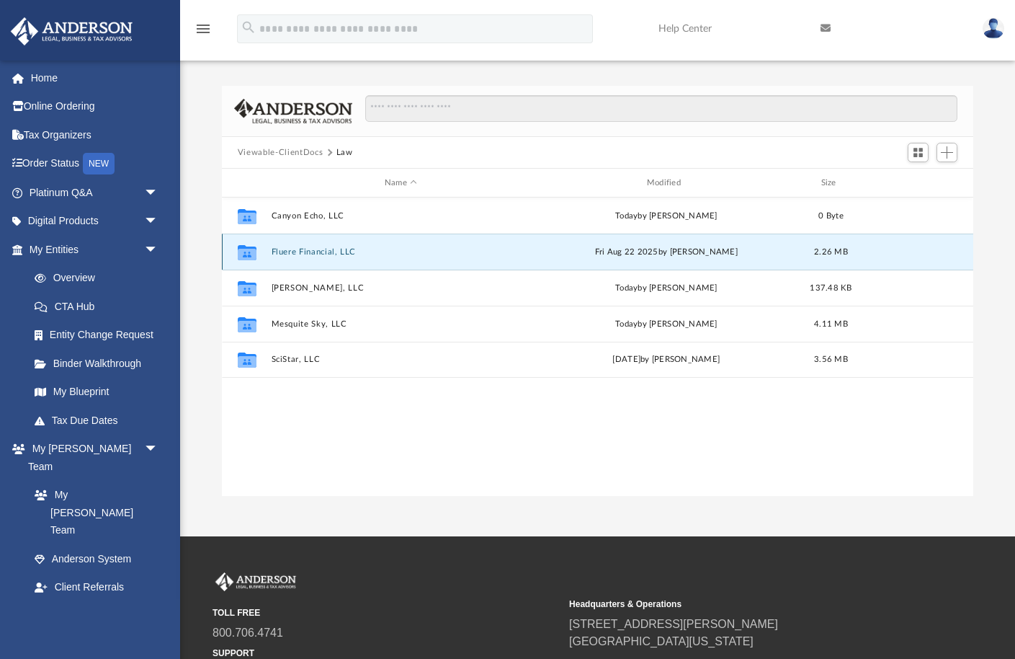
click at [285, 251] on button "Fluere Financial, LLC" at bounding box center [400, 251] width 259 height 9
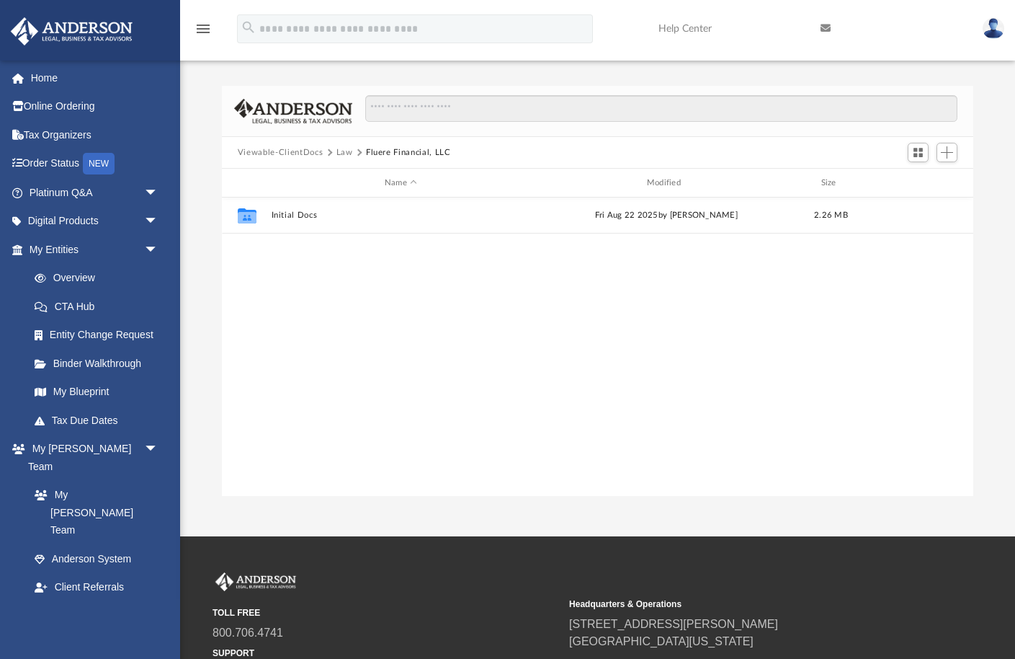
click at [344, 152] on button "Law" at bounding box center [345, 152] width 17 height 13
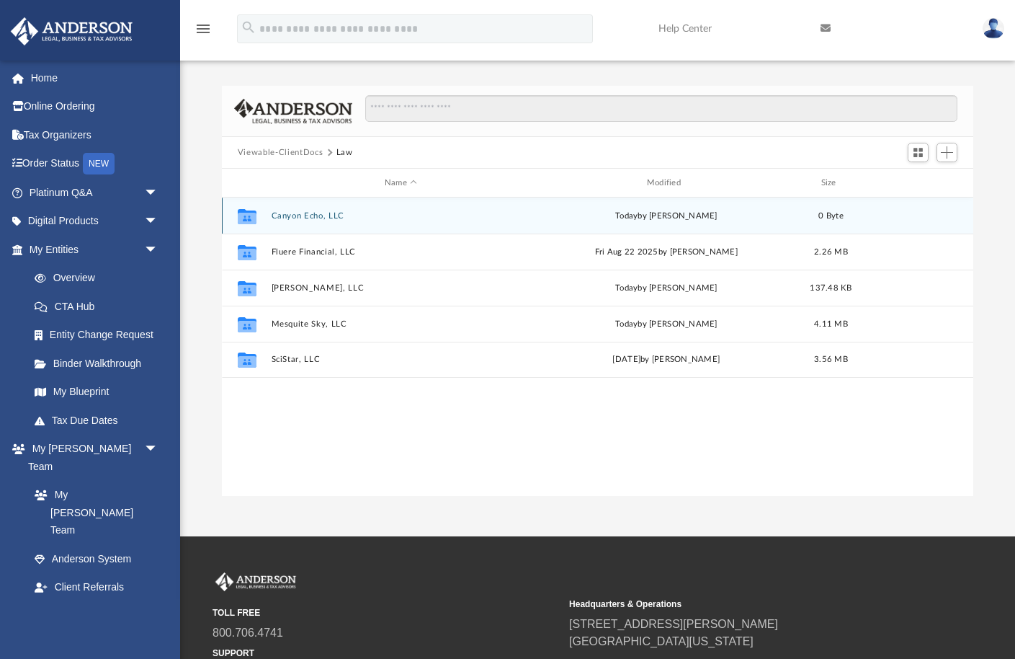
click at [296, 215] on button "Canyon Echo, LLC" at bounding box center [400, 215] width 259 height 9
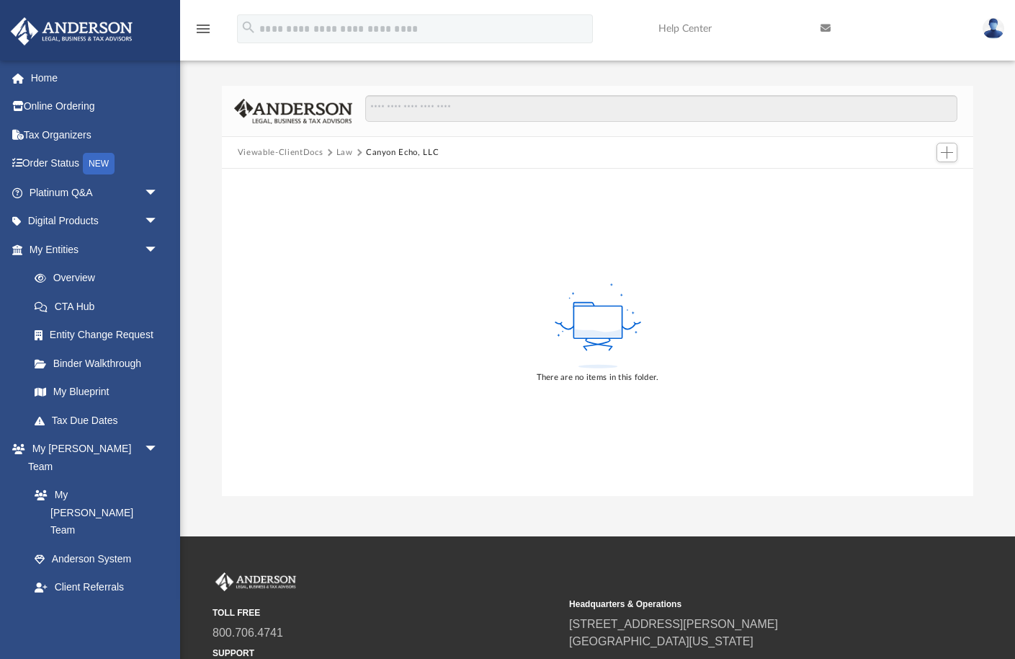
click at [339, 150] on button "Law" at bounding box center [345, 152] width 17 height 13
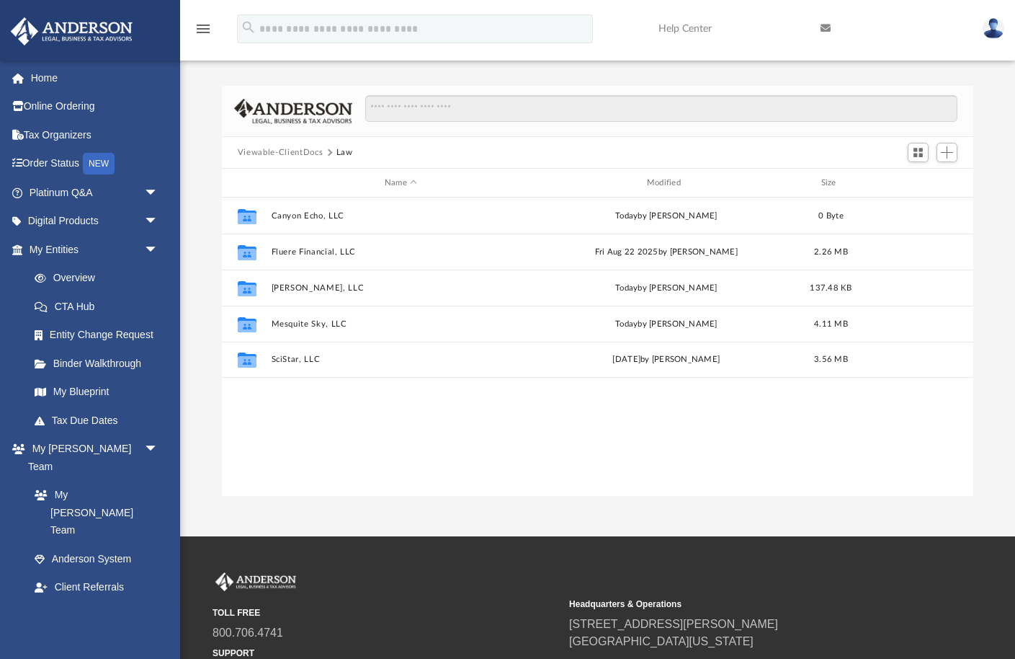
scroll to position [327, 752]
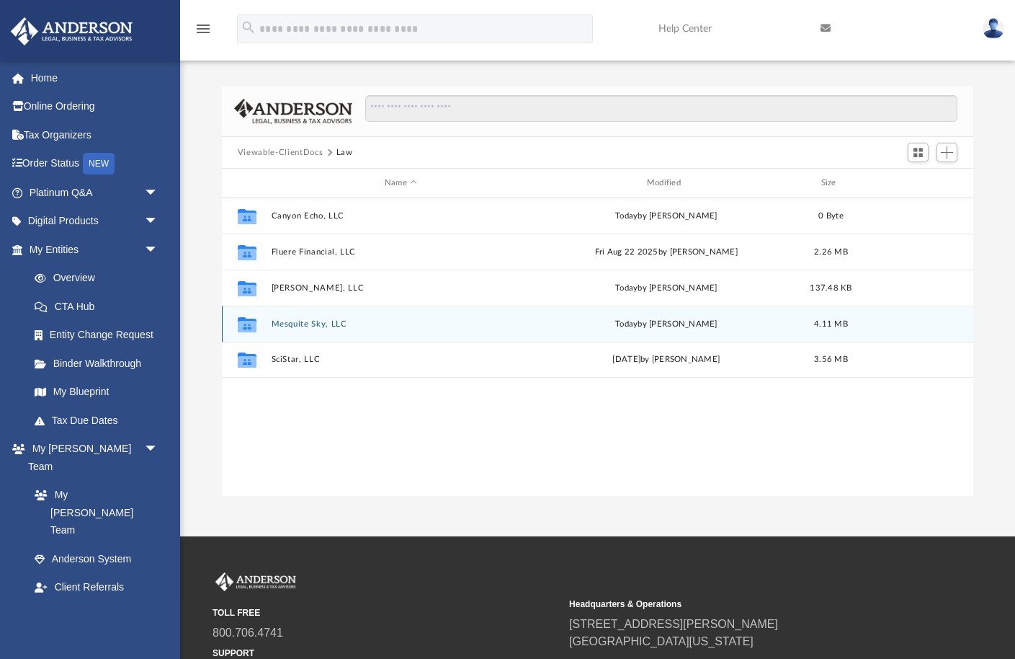
click at [285, 323] on button "Mesquite Sky, LLC" at bounding box center [400, 323] width 259 height 9
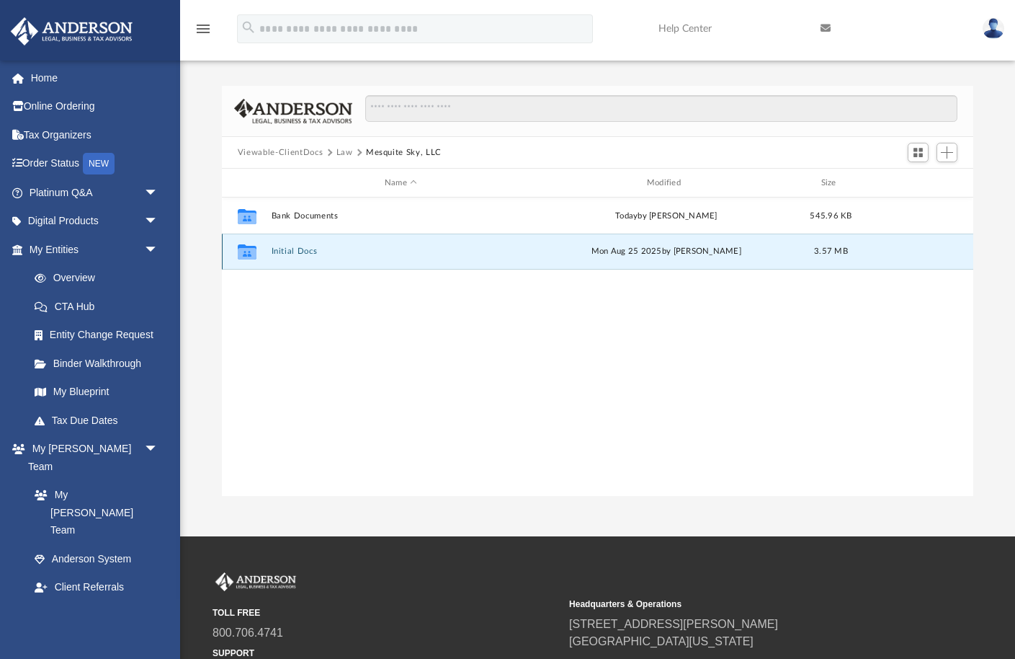
click at [292, 247] on button "Initial Docs" at bounding box center [400, 250] width 259 height 9
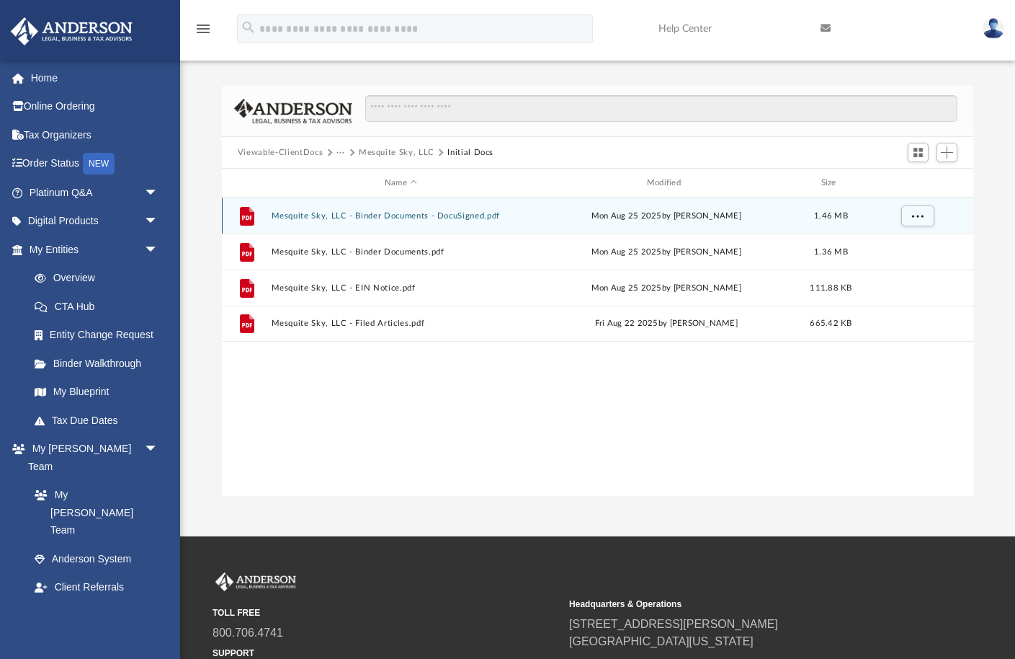
click at [398, 214] on button "Mesquite Sky, LLC - Binder Documents - DocuSigned.pdf" at bounding box center [400, 215] width 259 height 9
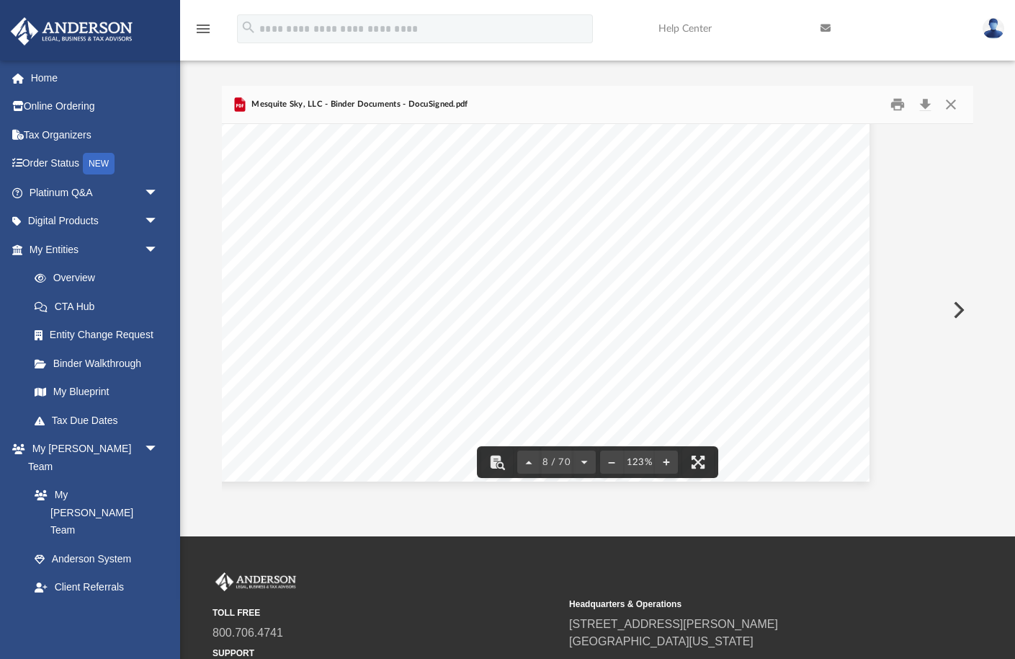
scroll to position [7287, 184]
drag, startPoint x: 968, startPoint y: 168, endPoint x: 966, endPoint y: 209, distance: 41.2
click at [966, 209] on div "Viewable-ClientDocs ··· Mesquite Sky, LLC Initial Docs Name Modified Size File …" at bounding box center [598, 291] width 752 height 410
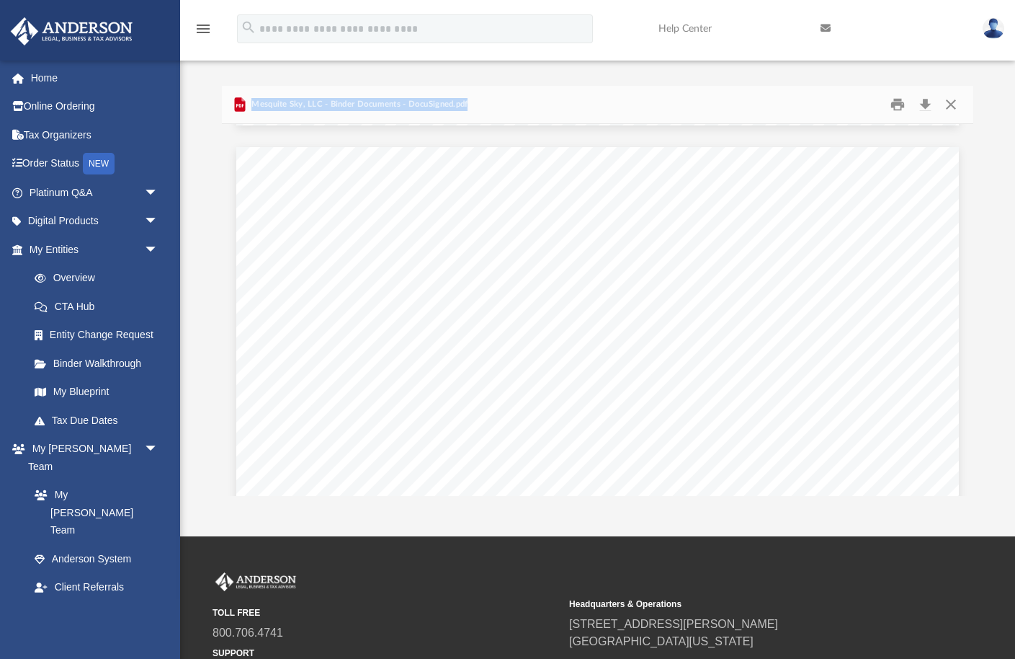
scroll to position [48860, 0]
click at [950, 106] on button "Close" at bounding box center [951, 105] width 26 height 22
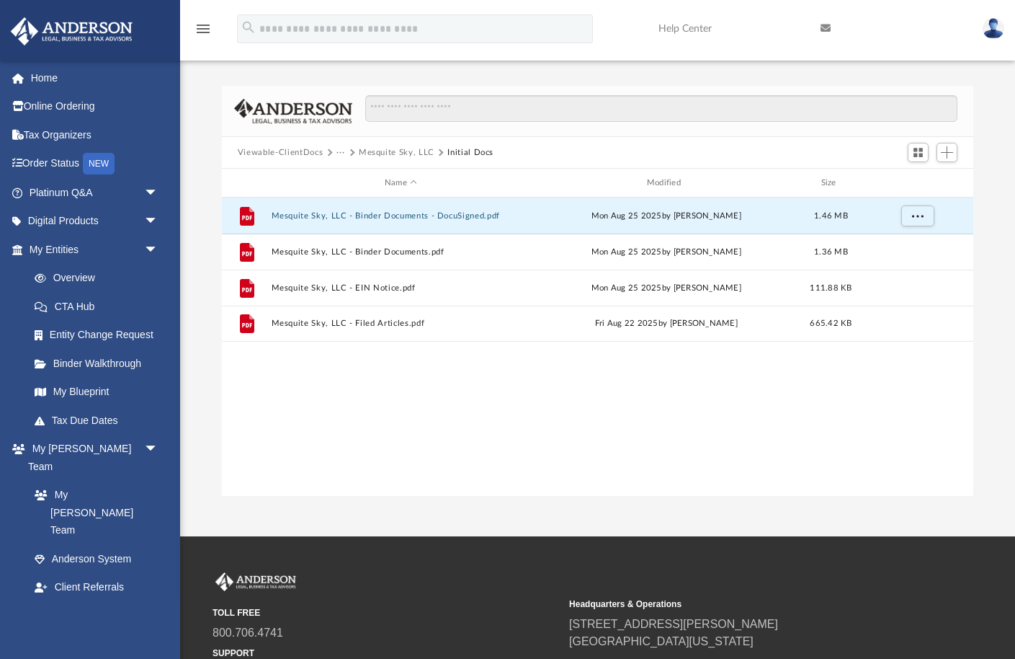
click at [583, 371] on div "File Mesquite Sky, LLC - Binder Documents - DocuSigned.pdf [DATE] by [PERSON_NA…" at bounding box center [598, 346] width 752 height 299
click at [388, 153] on button "Mesquite Sky, LLC" at bounding box center [397, 152] width 76 height 13
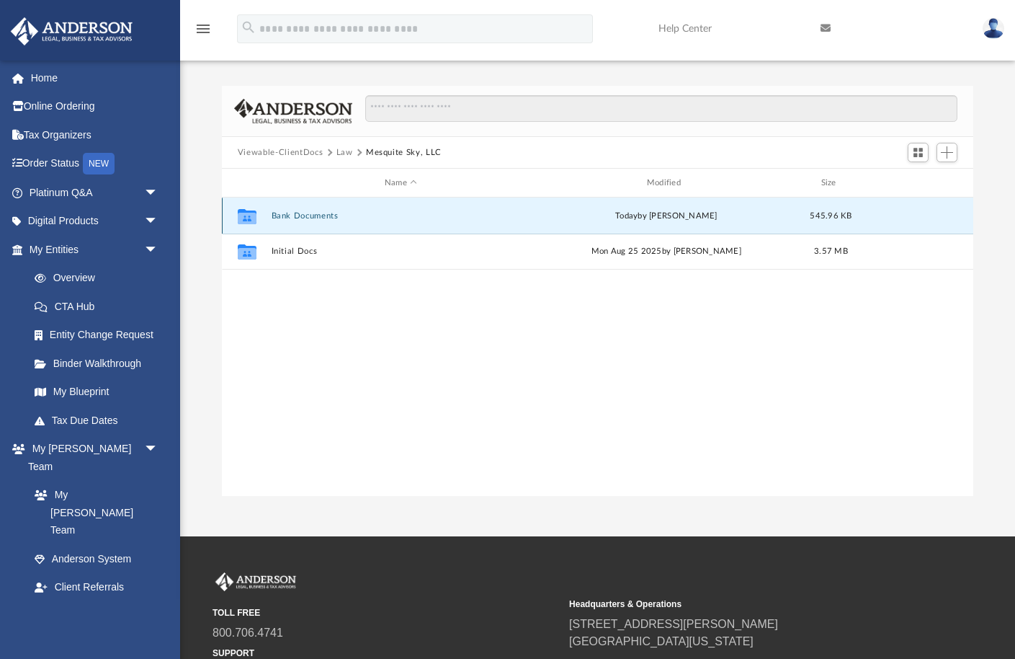
click at [304, 214] on button "Bank Documents" at bounding box center [400, 215] width 259 height 9
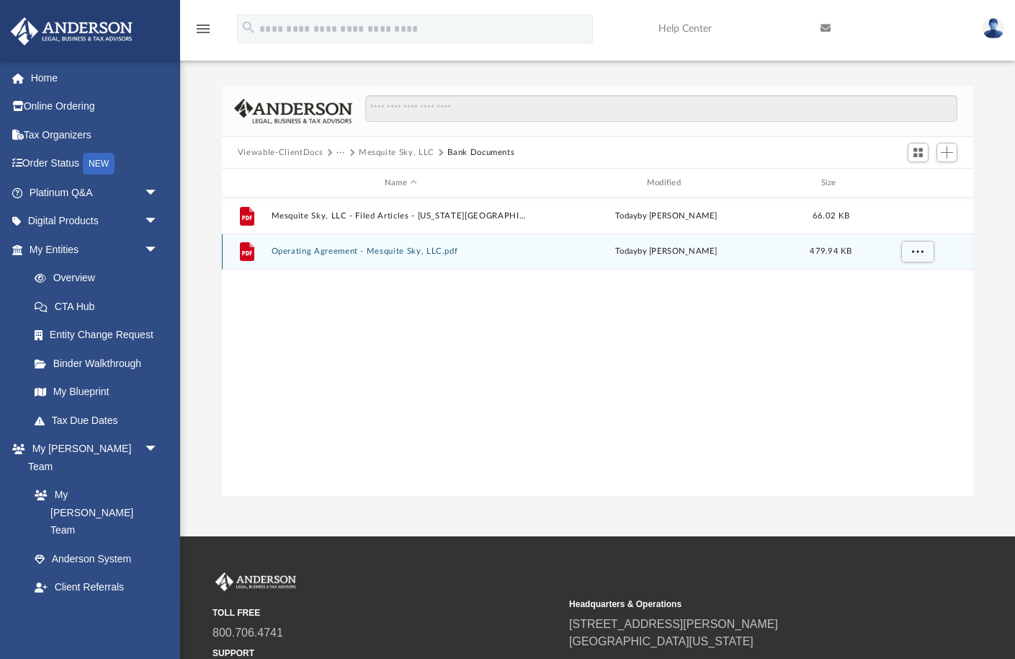
click at [342, 254] on button "Operating Agreement - Mesquite Sky, LLC.pdf" at bounding box center [400, 250] width 259 height 9
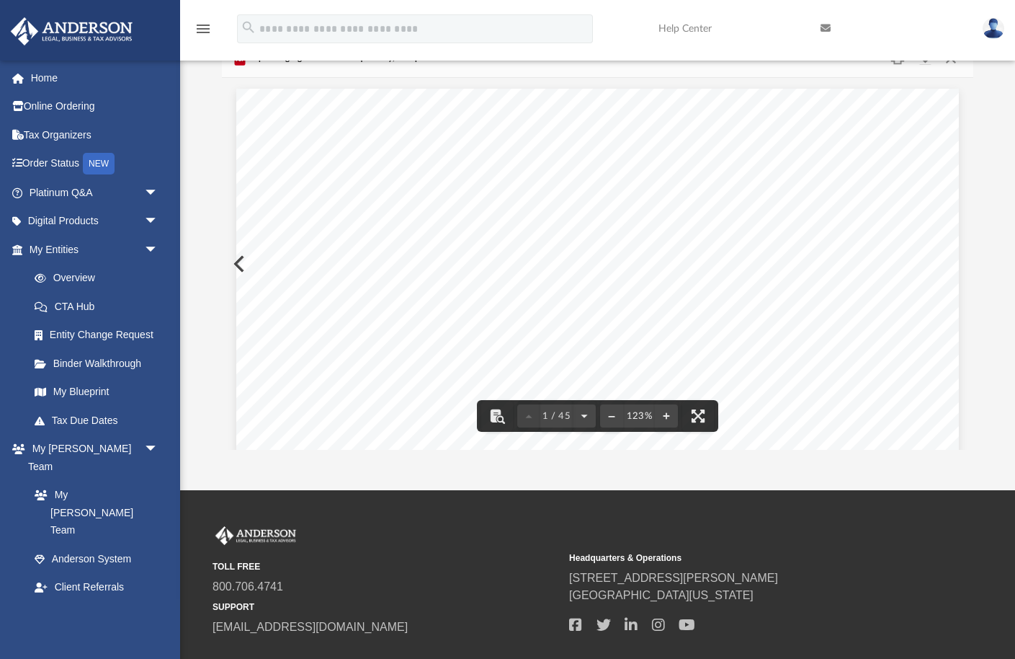
scroll to position [0, 0]
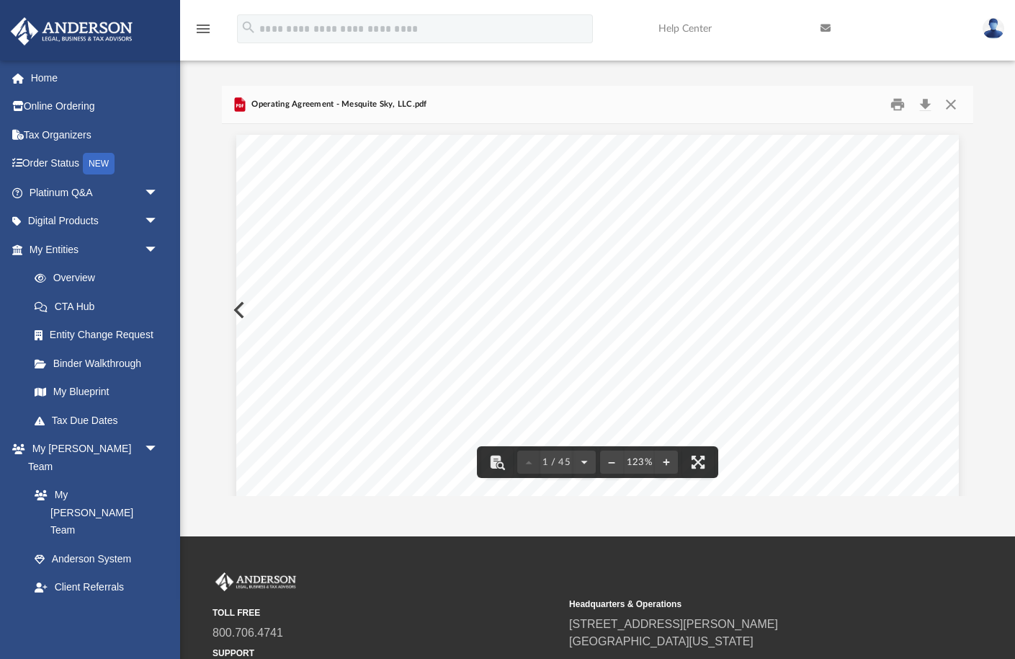
click at [954, 196] on div "OPERATING AGREEMENT OF MESQUITE SKY, LLC AN [US_STATE] LIMITED LIABILITY COMPAN…" at bounding box center [597, 602] width 723 height 935
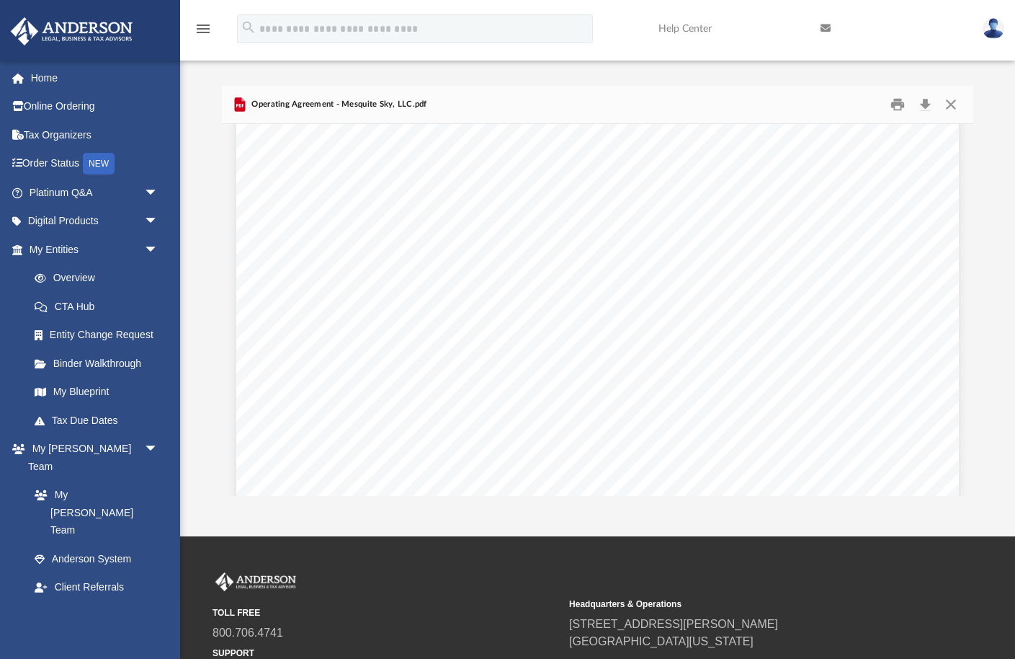
scroll to position [40499, 0]
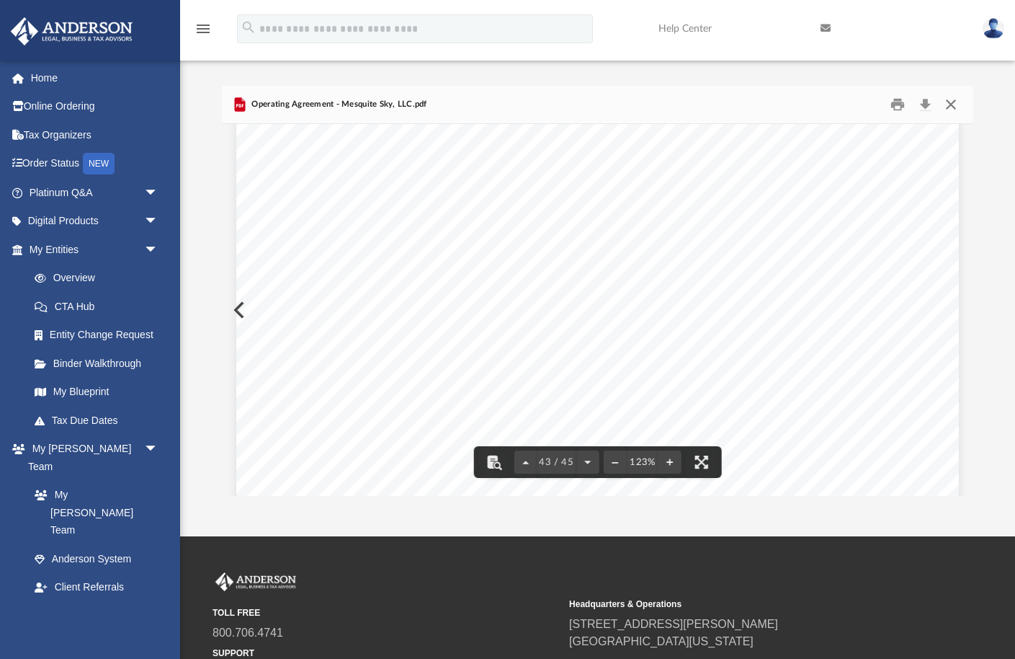
click at [953, 104] on button "Close" at bounding box center [951, 105] width 26 height 22
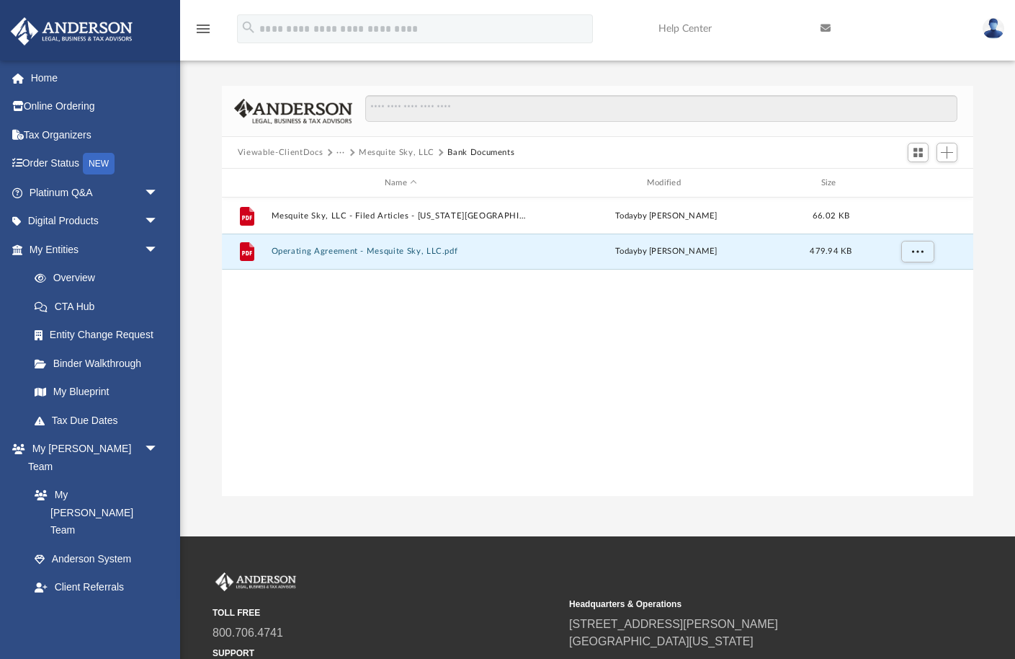
click at [404, 155] on button "Mesquite Sky, LLC" at bounding box center [397, 152] width 76 height 13
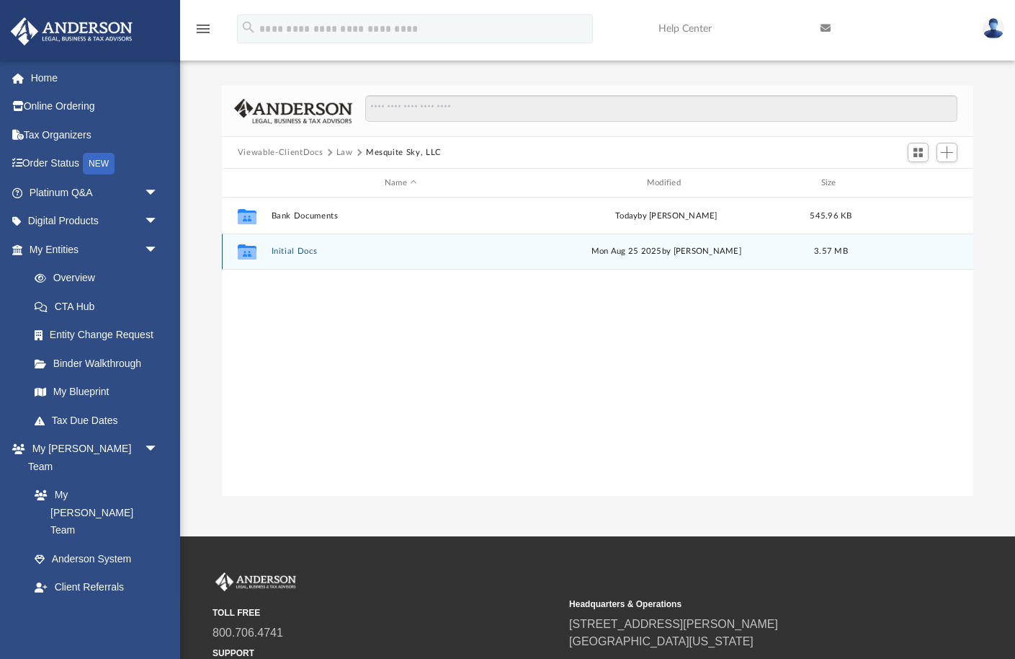
click at [301, 248] on button "Initial Docs" at bounding box center [400, 250] width 259 height 9
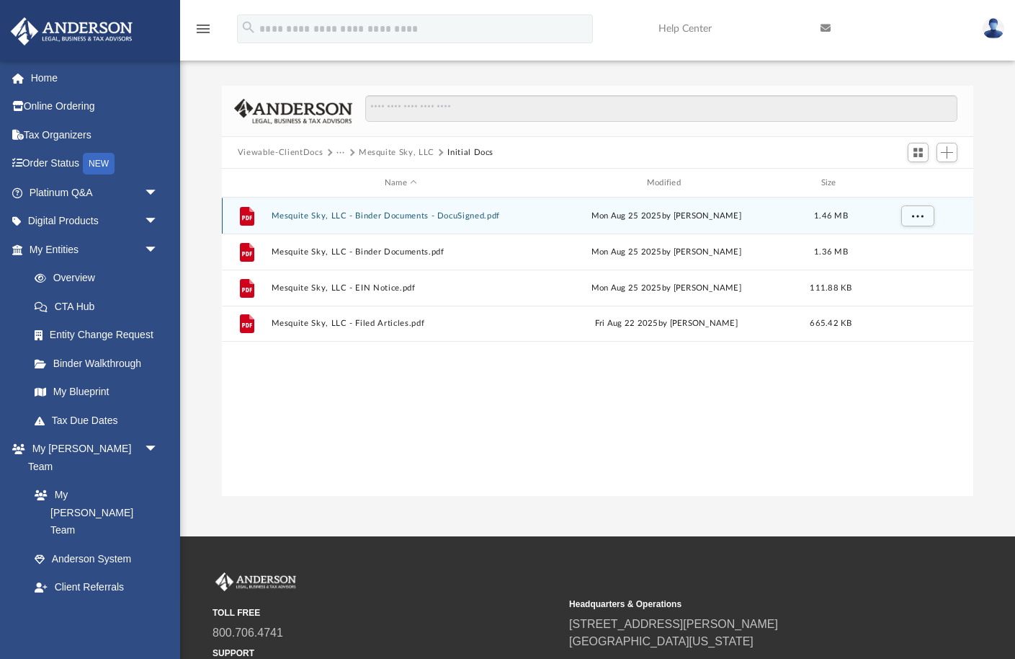
click at [395, 211] on button "Mesquite Sky, LLC - Binder Documents - DocuSigned.pdf" at bounding box center [400, 215] width 259 height 9
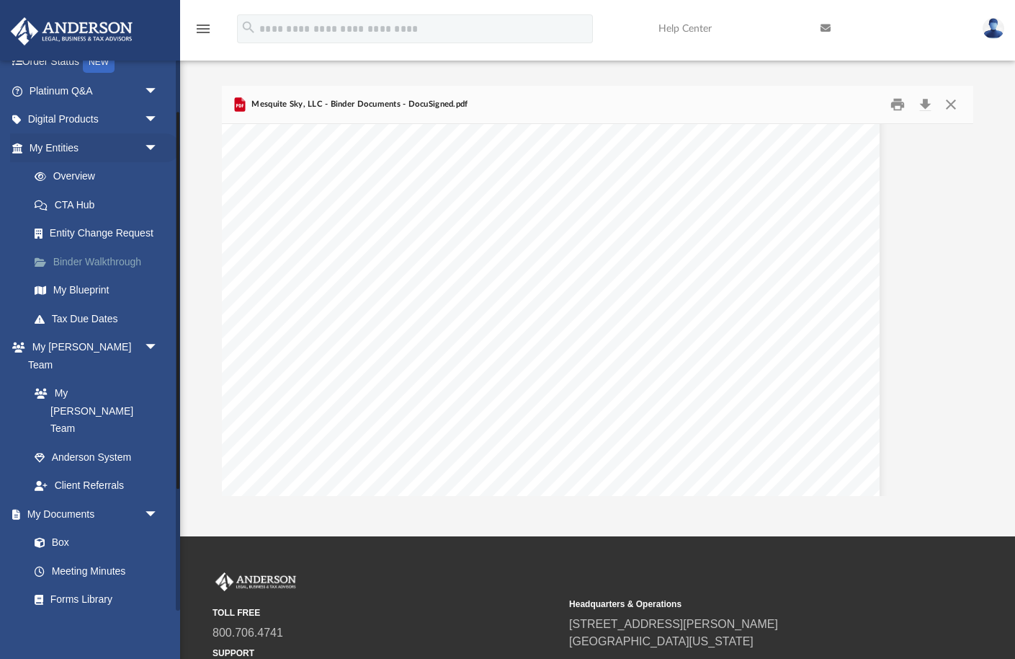
scroll to position [0, 0]
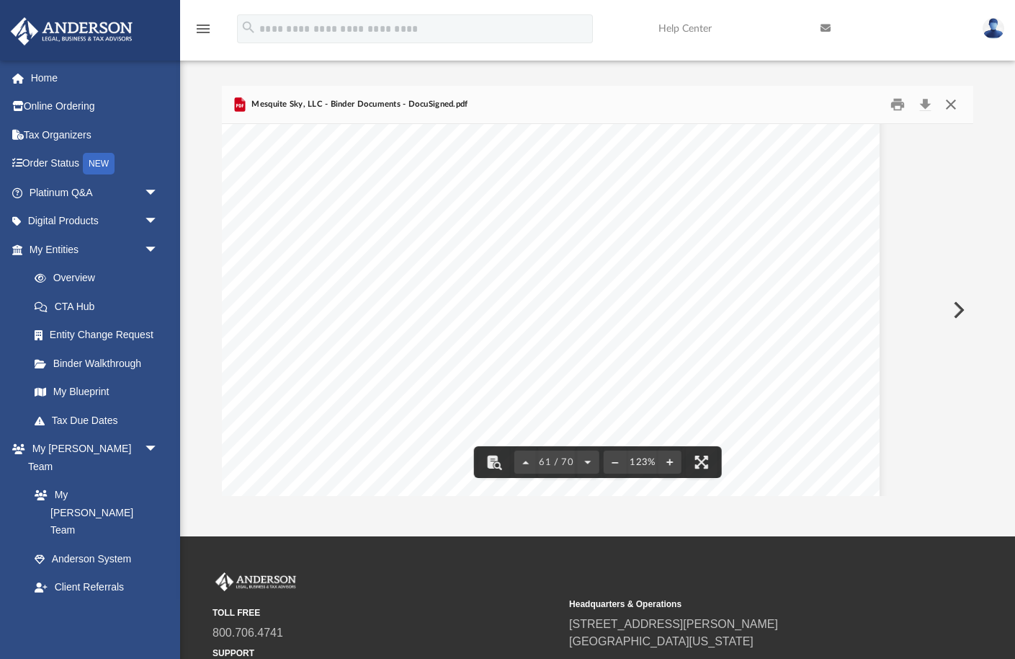
click at [952, 103] on button "Close" at bounding box center [951, 105] width 26 height 22
